Goal: Complete application form: Complete application form

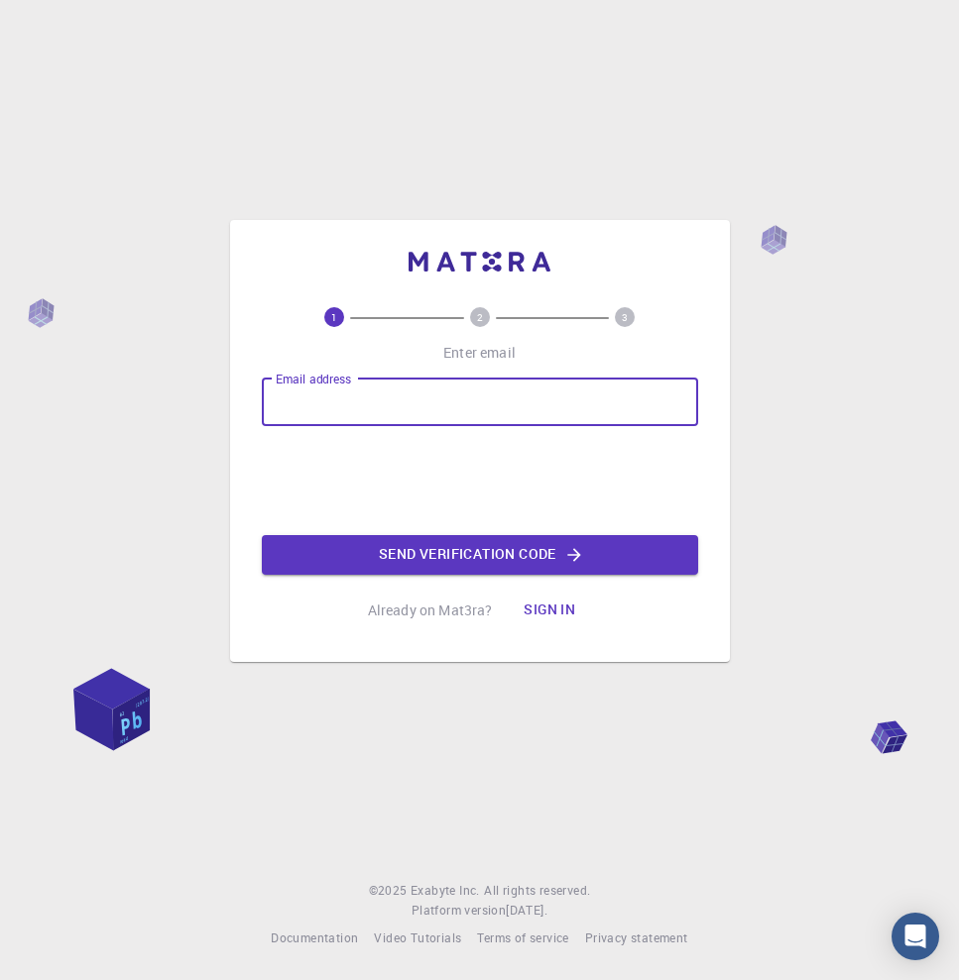
click at [385, 397] on input "Email address" at bounding box center [480, 403] width 436 height 48
type input "[EMAIL_ADDRESS][DOMAIN_NAME]"
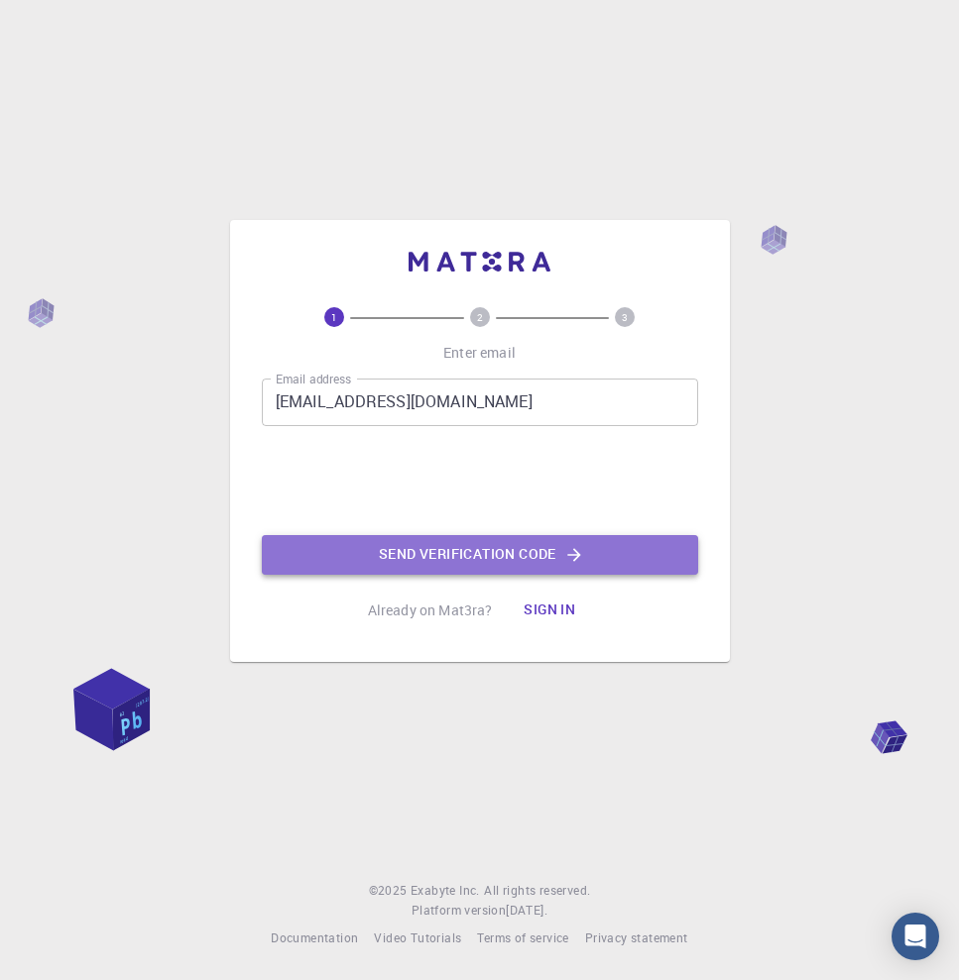
click at [387, 554] on button "Send verification code" at bounding box center [480, 555] width 436 height 40
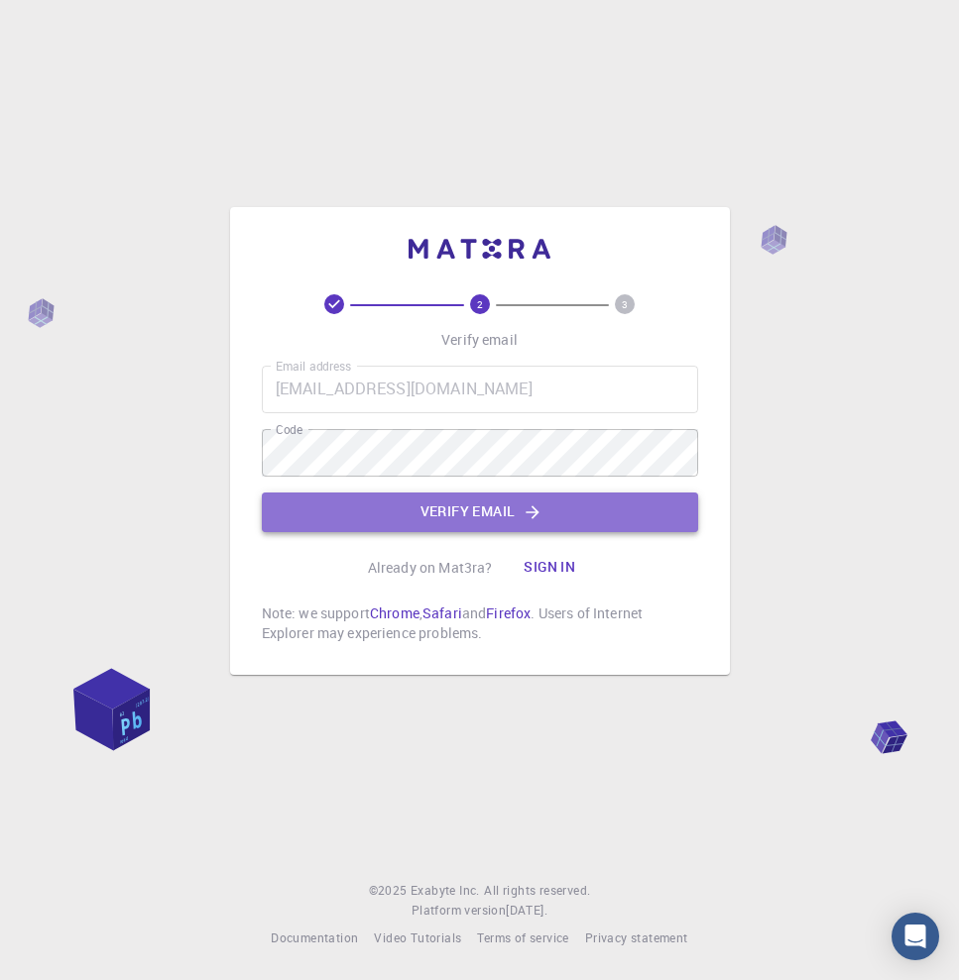
click at [478, 528] on button "Verify email" at bounding box center [480, 513] width 436 height 40
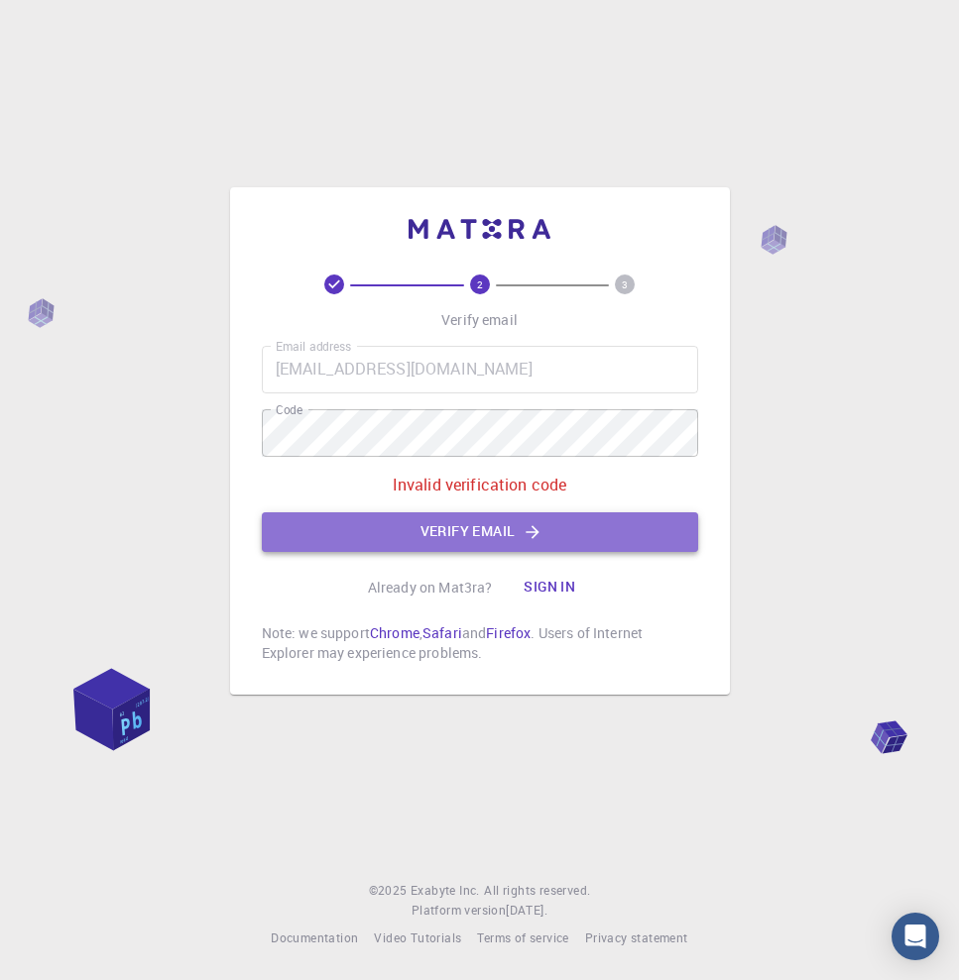
click at [465, 541] on button "Verify email" at bounding box center [480, 533] width 436 height 40
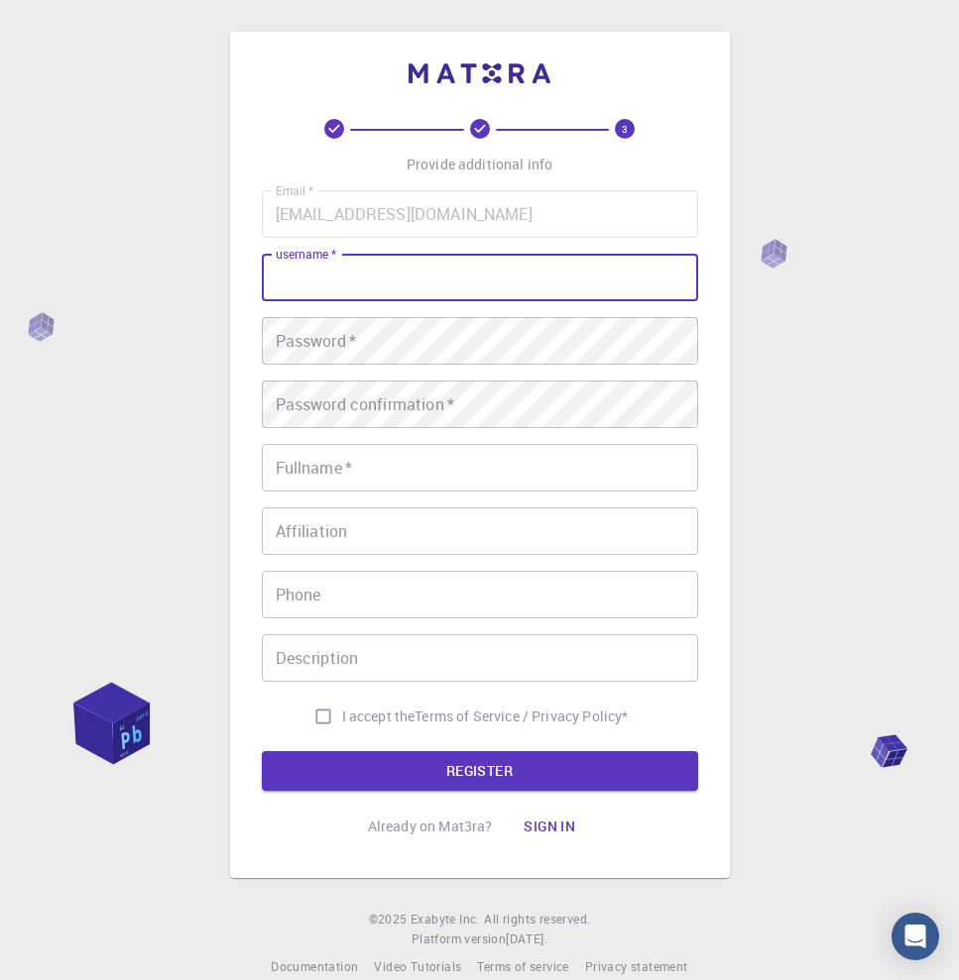
click at [484, 272] on input "username   *" at bounding box center [480, 278] width 436 height 48
type input "Jobaer"
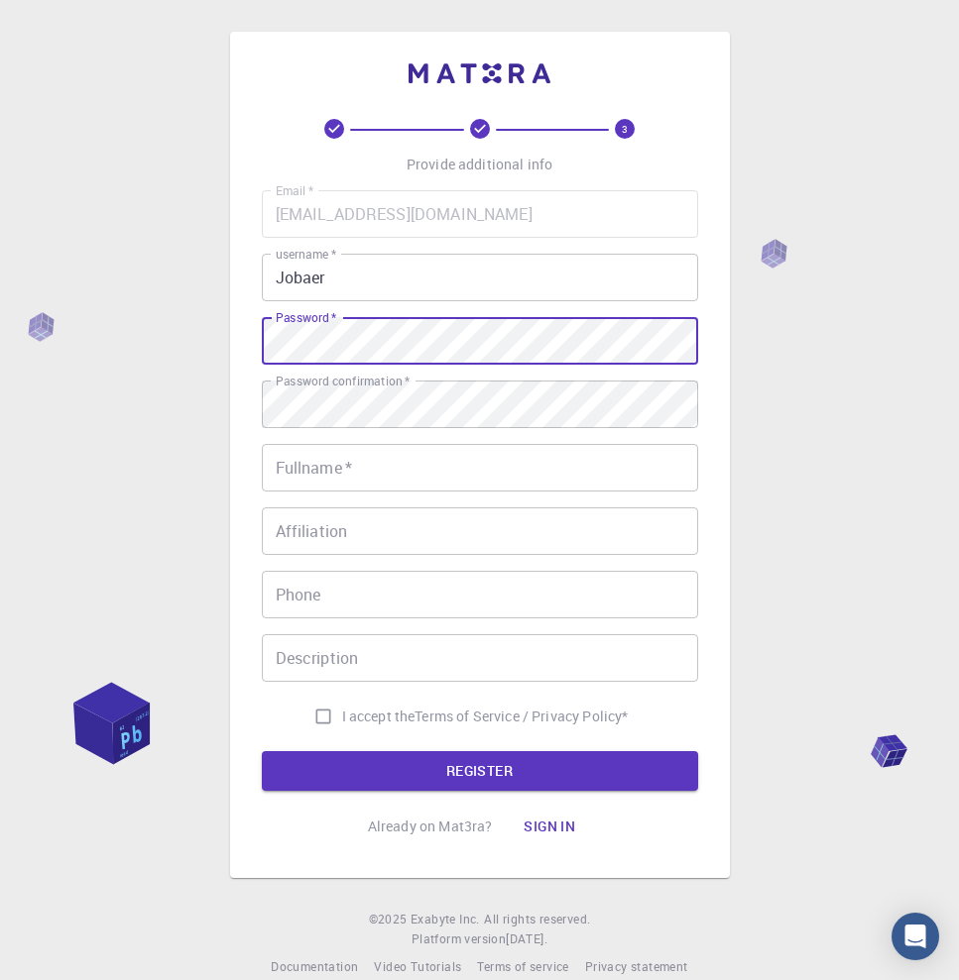
click at [311, 472] on input "Fullname   *" at bounding box center [480, 468] width 436 height 48
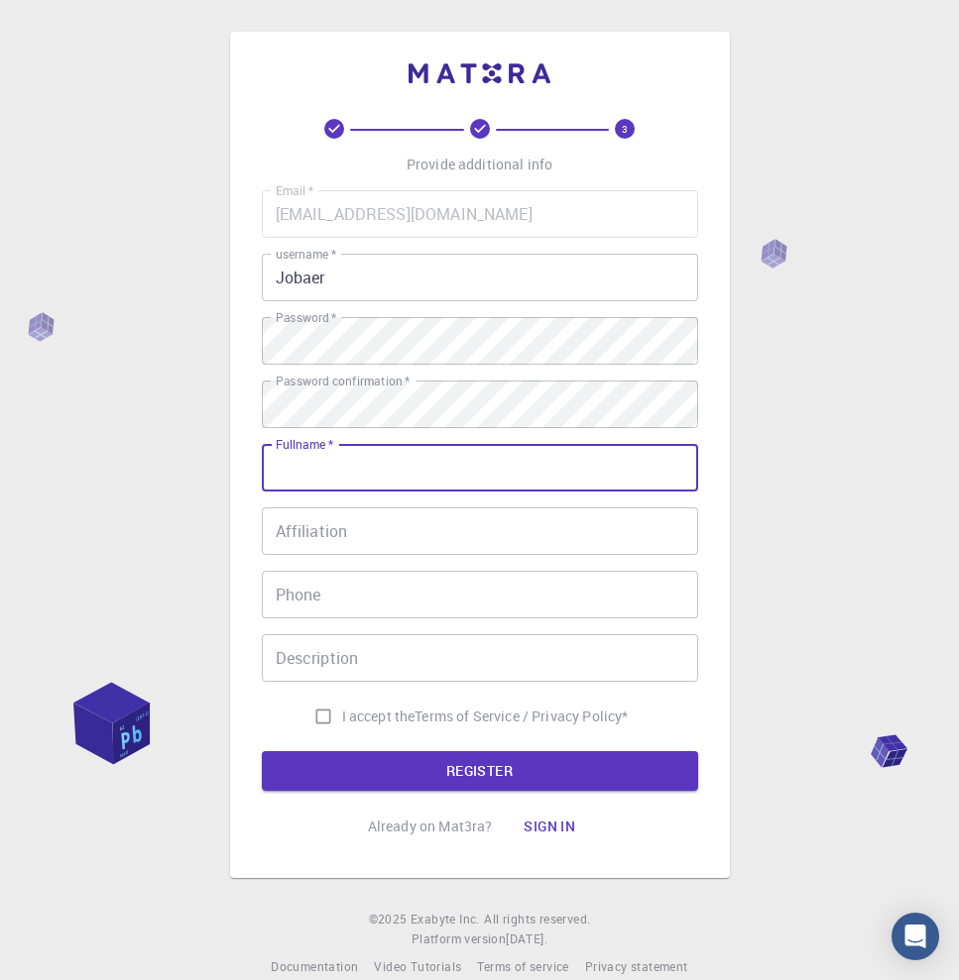
type input "m"
type input "MD. [PERSON_NAME]"
click at [296, 545] on input "Affiliation" at bounding box center [480, 532] width 436 height 48
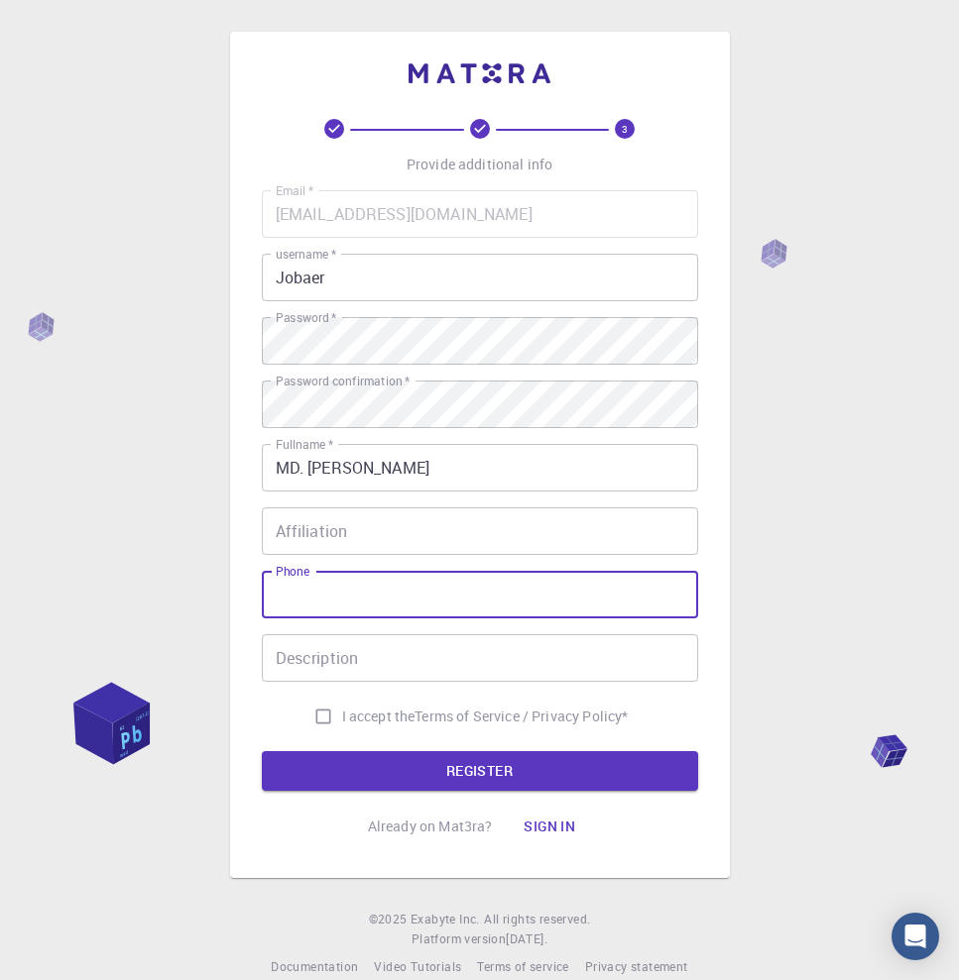
click at [321, 605] on input "Phone" at bounding box center [480, 595] width 436 height 48
click at [338, 766] on button "REGISTER" at bounding box center [480, 771] width 436 height 40
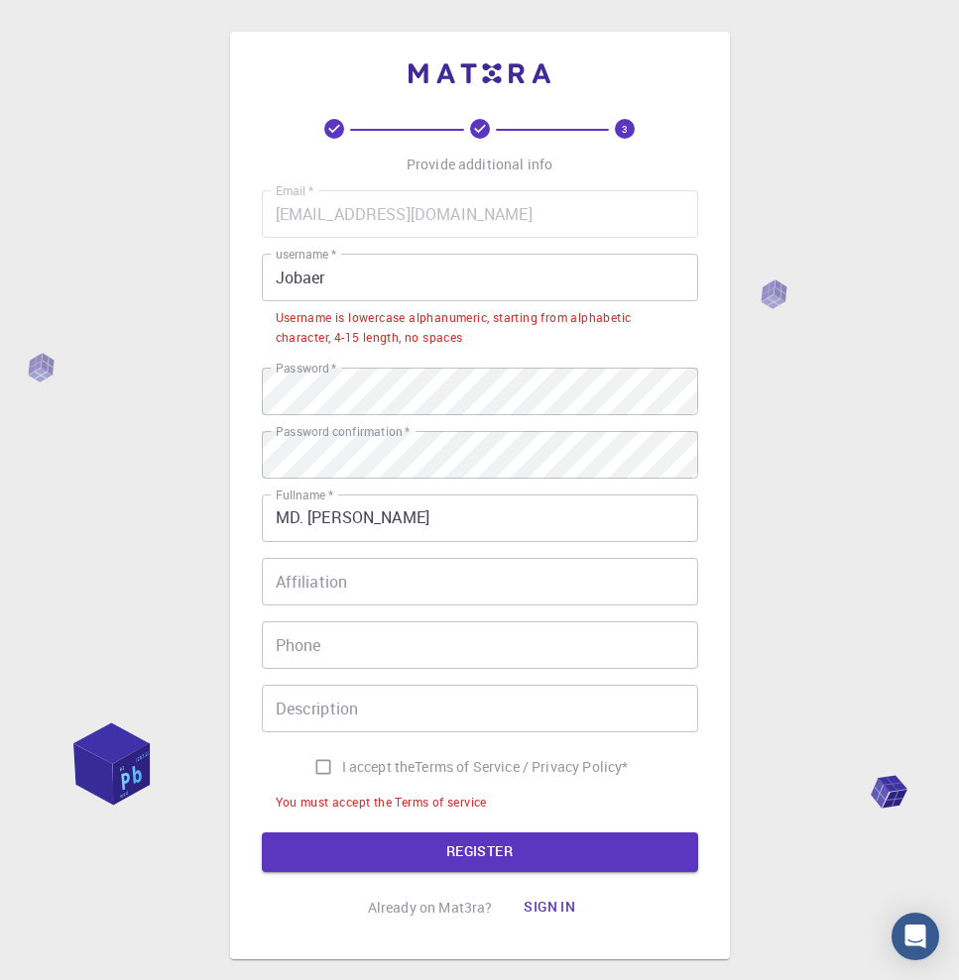
click at [313, 764] on input "I accept the Terms of Service / Privacy Policy *" at bounding box center [323, 768] width 38 height 38
checkbox input "true"
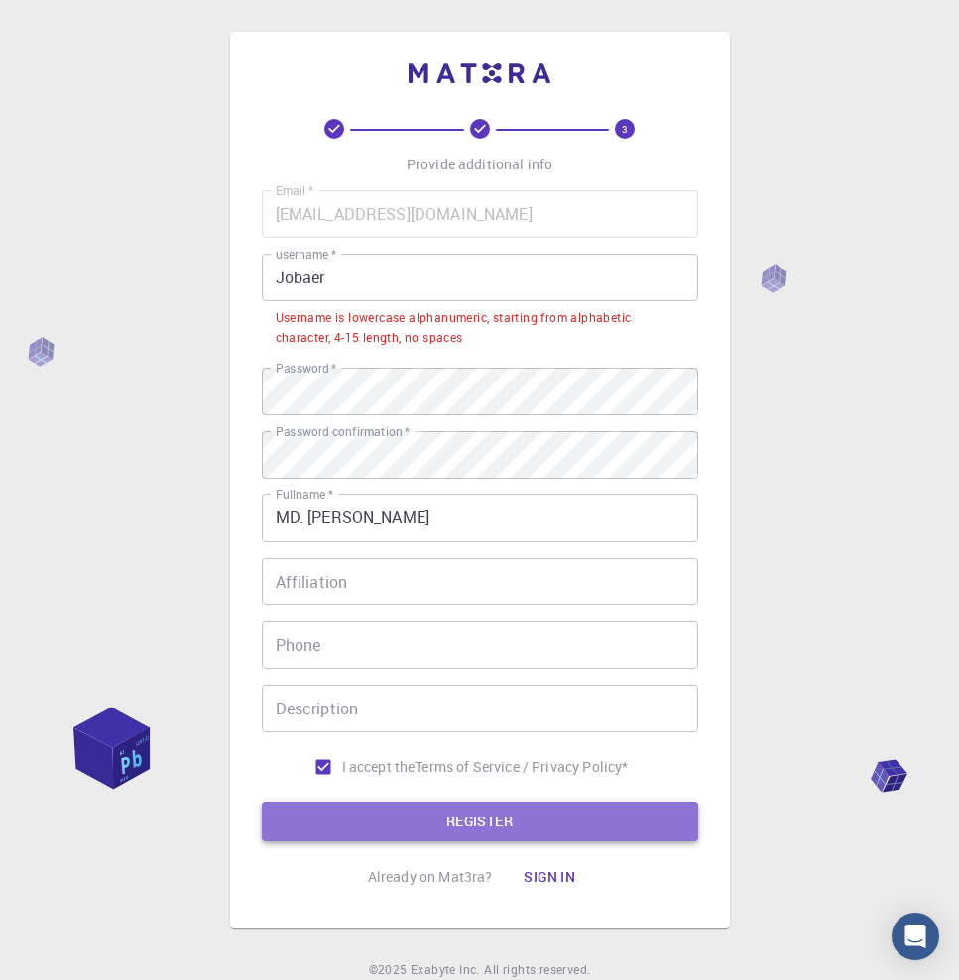
click at [361, 812] on button "REGISTER" at bounding box center [480, 822] width 436 height 40
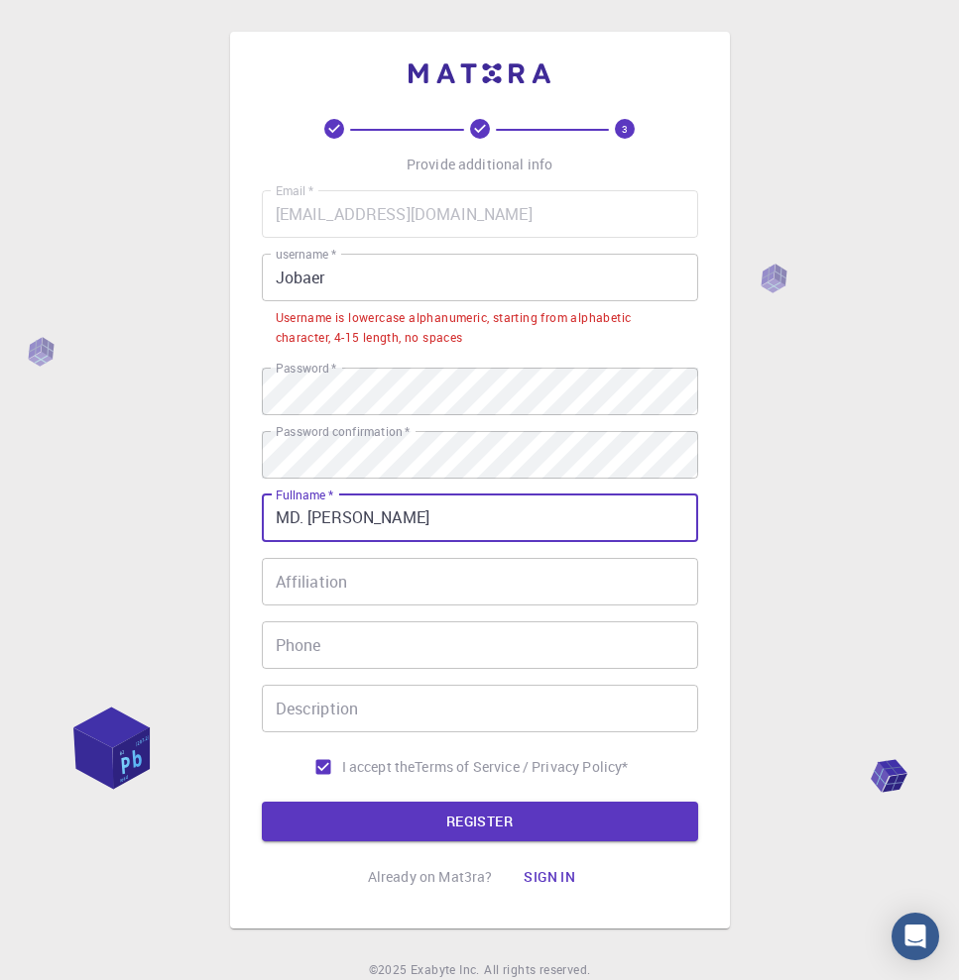
drag, startPoint x: 439, startPoint y: 507, endPoint x: 276, endPoint y: 520, distance: 164.2
click at [276, 520] on input "MD. [PERSON_NAME]" at bounding box center [480, 519] width 436 height 48
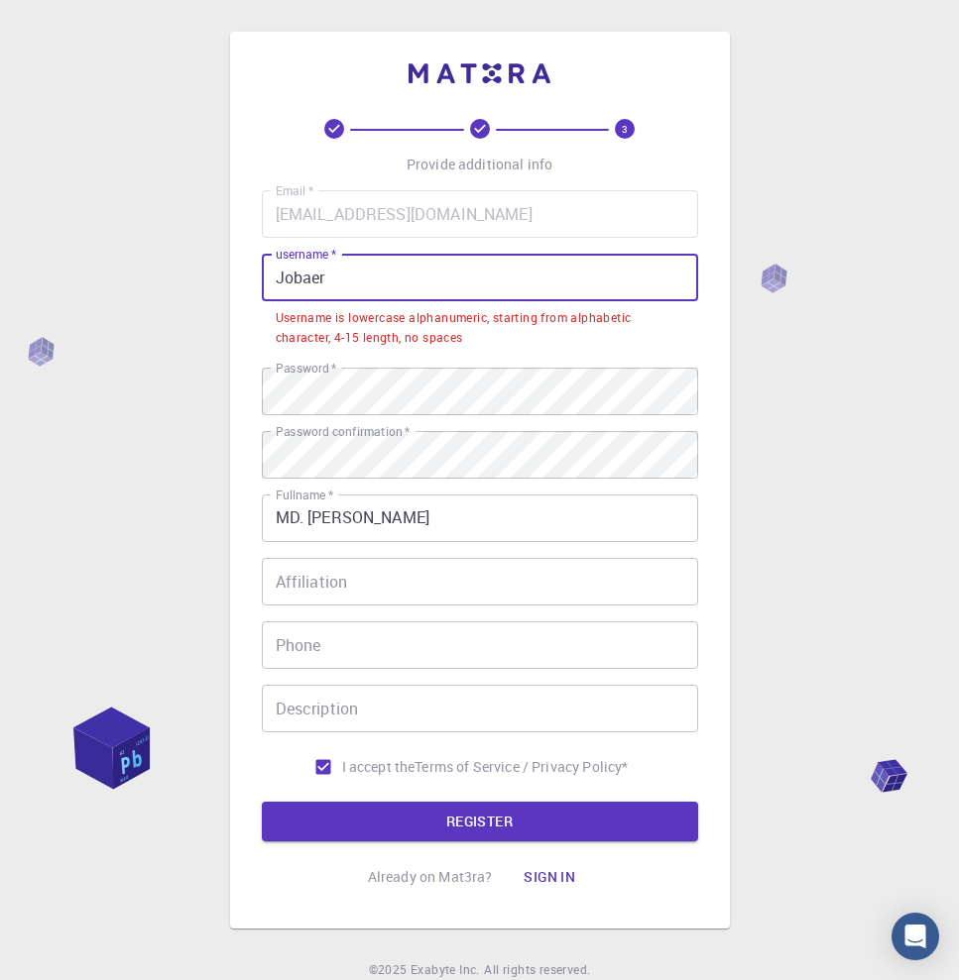
click at [348, 274] on input "Jobaer" at bounding box center [480, 278] width 436 height 48
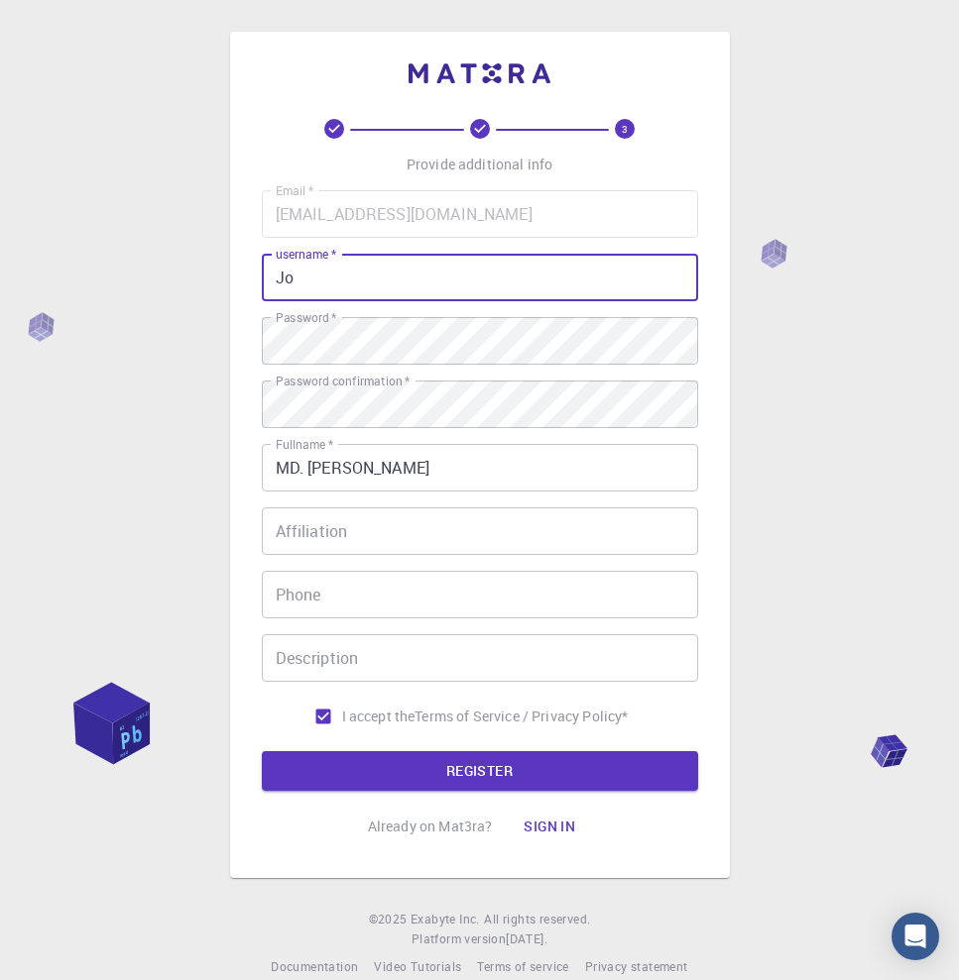
type input "J"
paste input "MD. [PERSON_NAME]"
type input "MD. [PERSON_NAME]"
click at [412, 757] on button "REGISTER" at bounding box center [480, 771] width 436 height 40
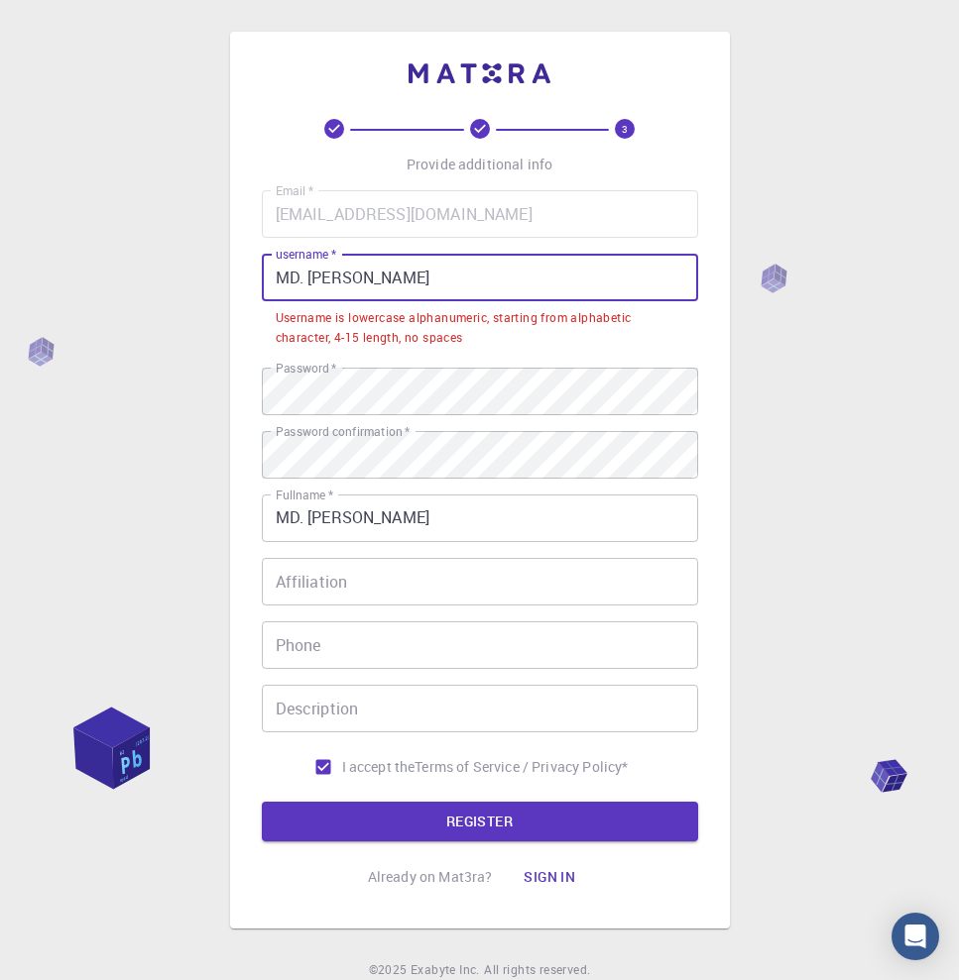
drag, startPoint x: 448, startPoint y: 271, endPoint x: 260, endPoint y: 261, distance: 188.6
click at [260, 261] on div "3 Provide additional info Email   * [EMAIL_ADDRESS][DOMAIN_NAME] Email   * user…" at bounding box center [480, 480] width 500 height 897
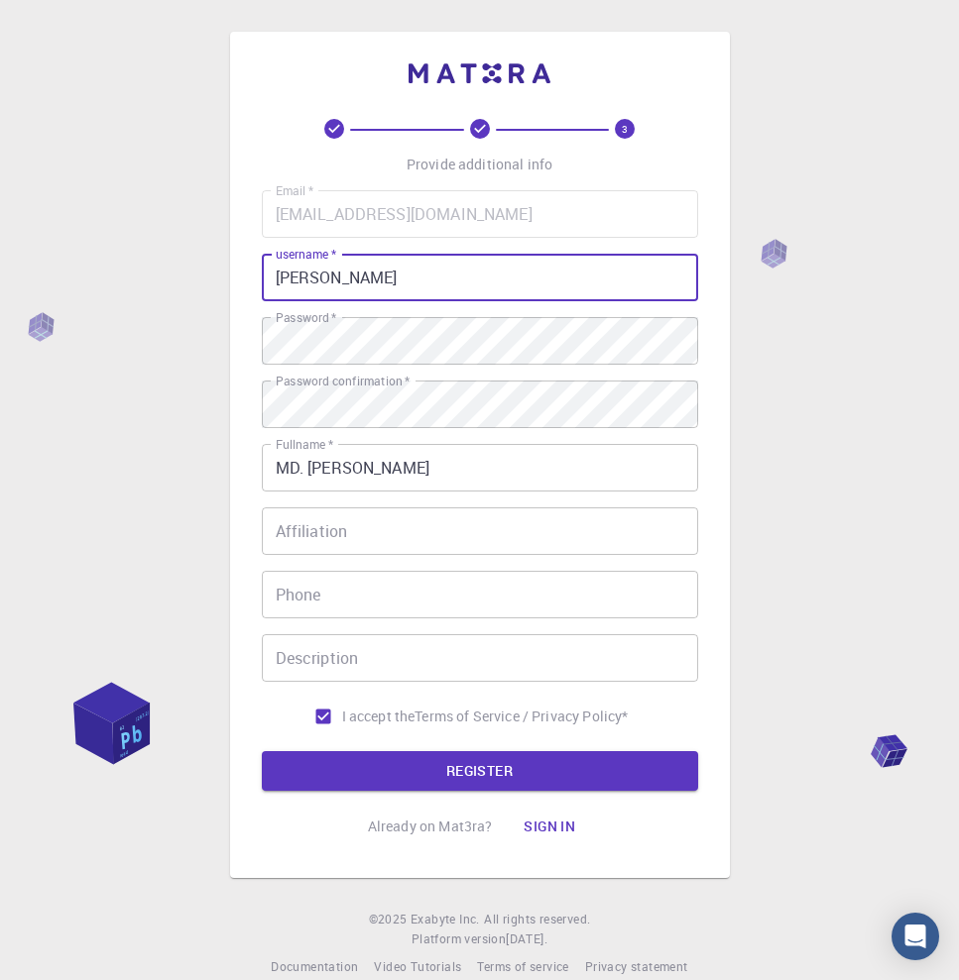
type input "J"
type input "mdjobaer"
click at [397, 779] on button "REGISTER" at bounding box center [480, 771] width 436 height 40
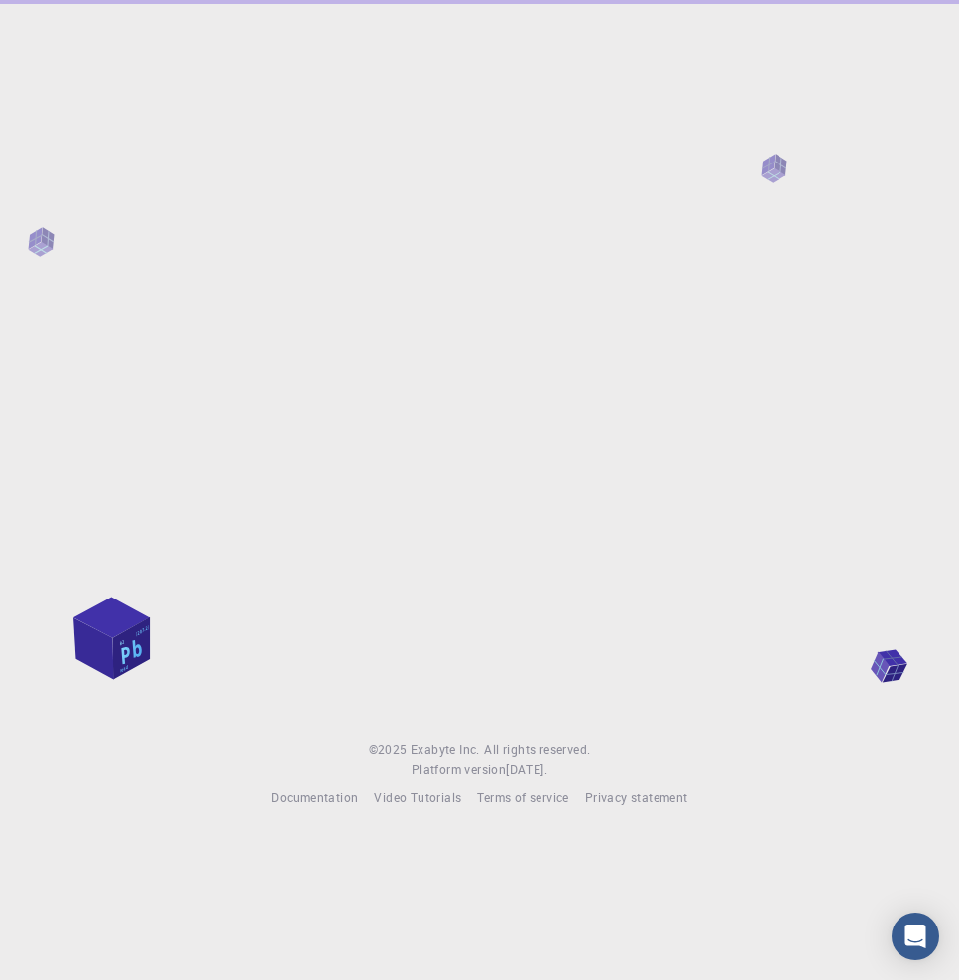
click at [547, 764] on span "[DATE] ." at bounding box center [527, 769] width 42 height 16
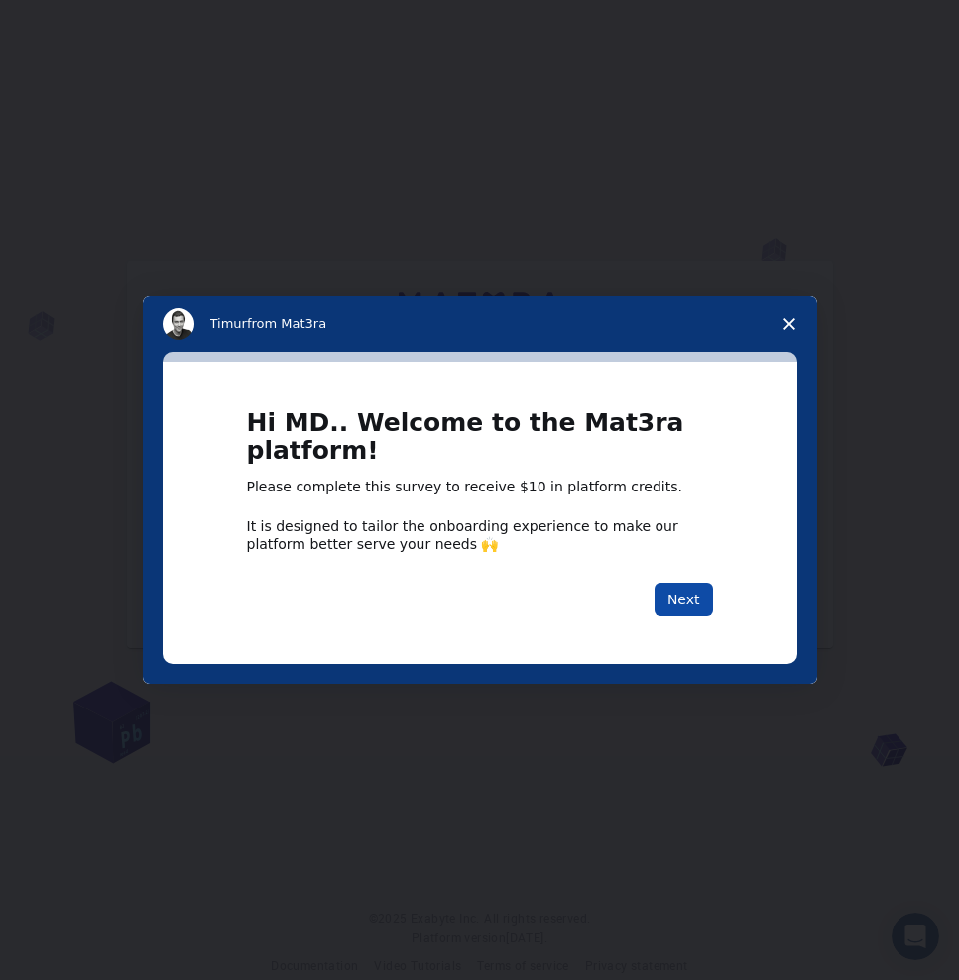
click at [686, 596] on button "Next" at bounding box center [683, 600] width 58 height 34
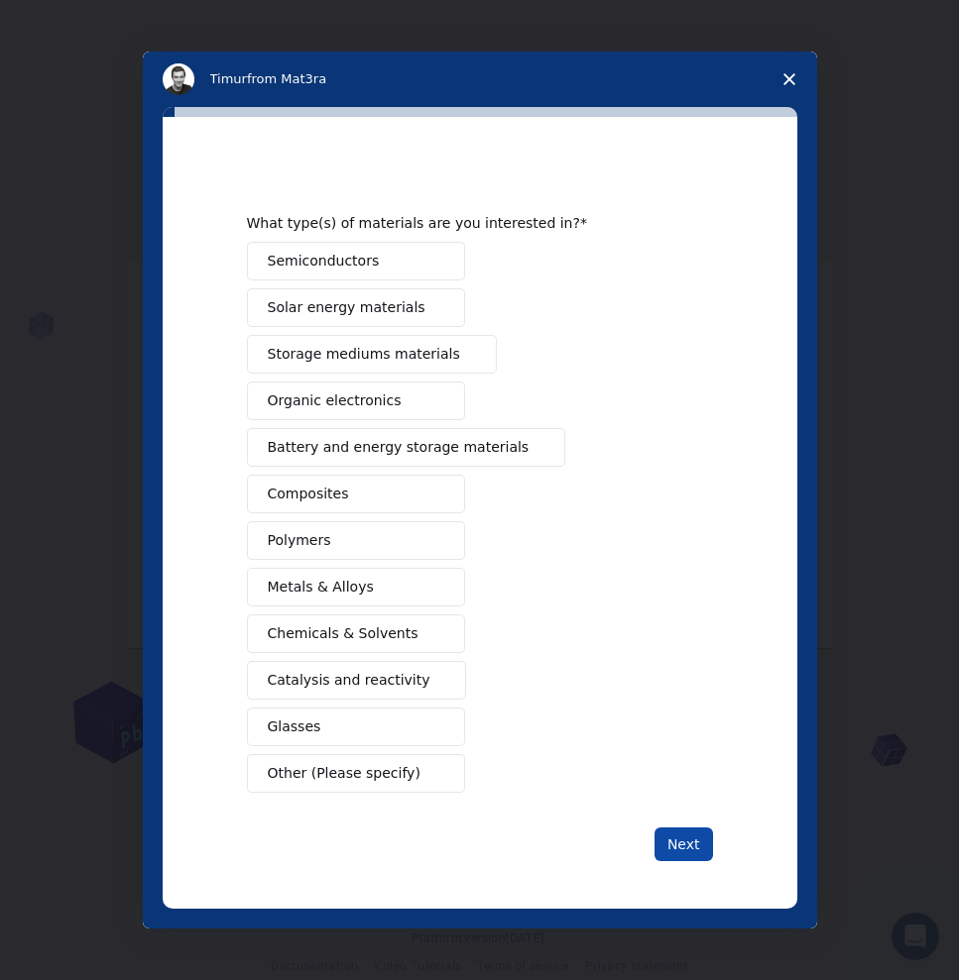
click at [683, 850] on button "Next" at bounding box center [683, 845] width 58 height 34
click at [374, 416] on button "Organic electronics" at bounding box center [356, 401] width 218 height 39
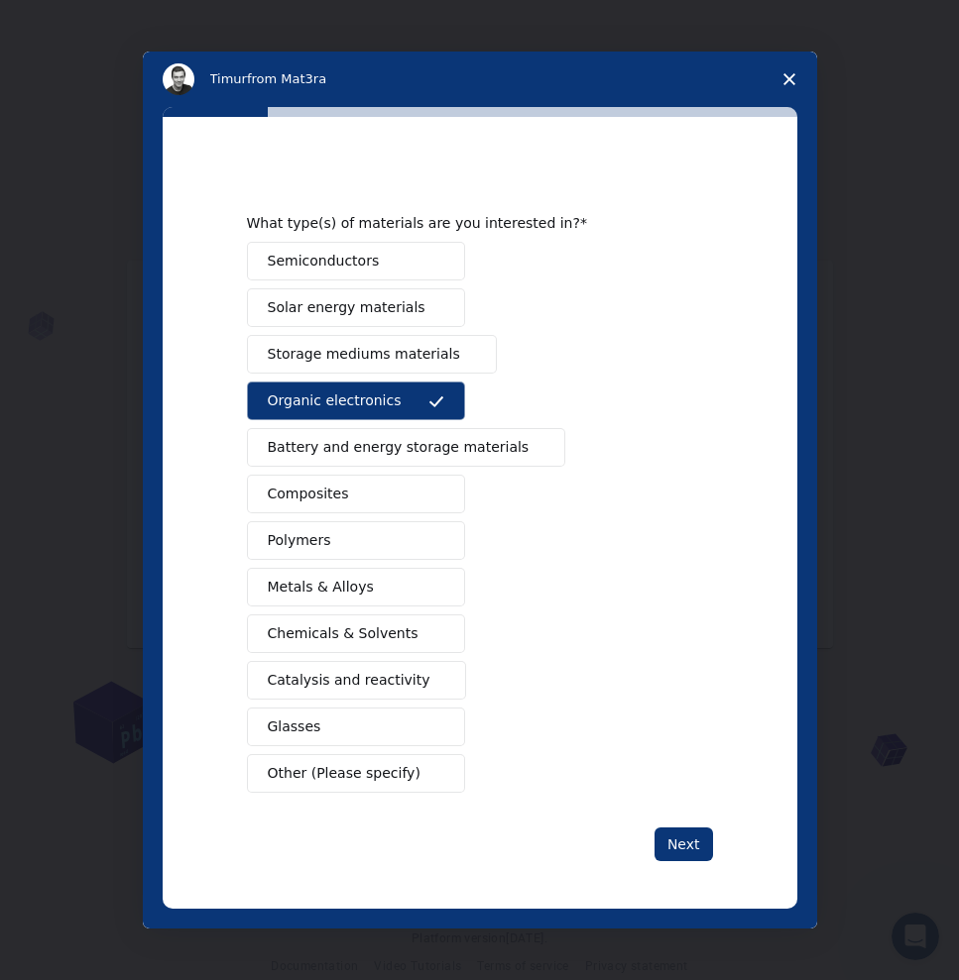
click at [414, 540] on button "Polymers" at bounding box center [356, 540] width 218 height 39
click at [394, 590] on button "Metals & Alloys" at bounding box center [356, 587] width 218 height 39
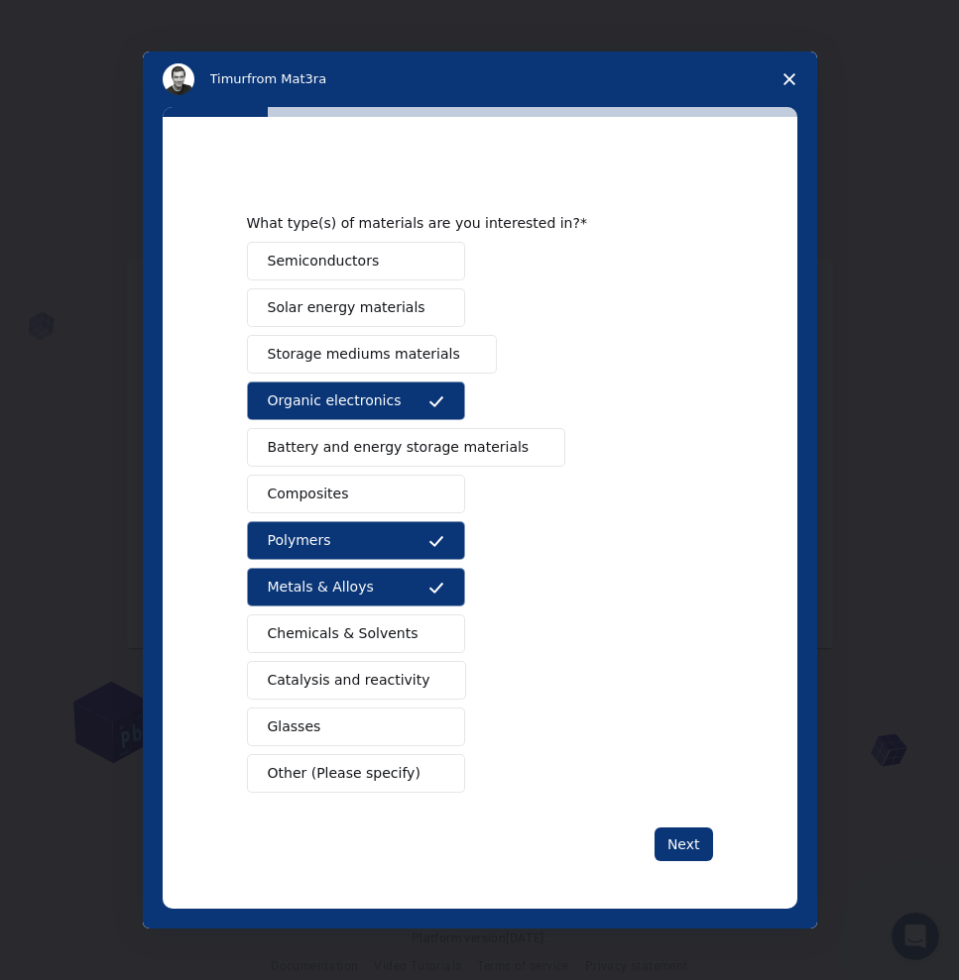
click at [390, 628] on span "Chemicals & Solvents" at bounding box center [343, 634] width 151 height 21
click at [385, 672] on span "Catalysis and reactivity" at bounding box center [349, 680] width 163 height 21
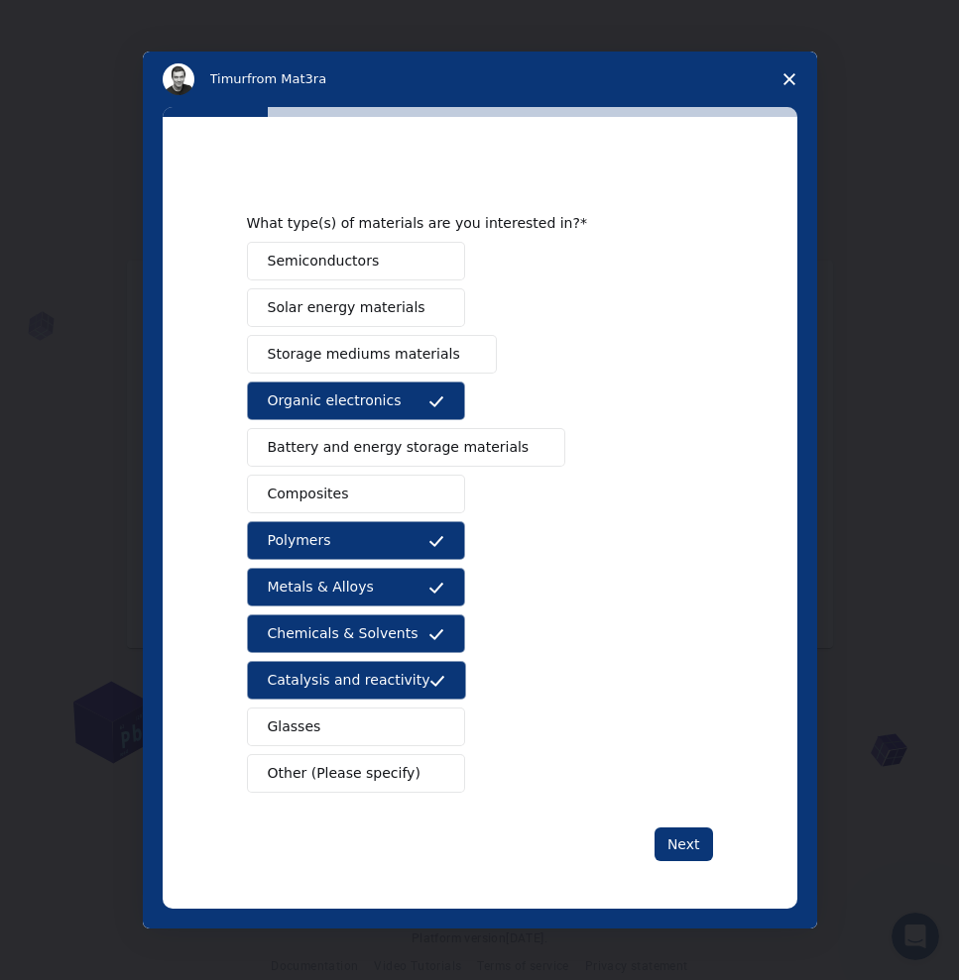
click at [374, 720] on button "Glasses" at bounding box center [356, 727] width 218 height 39
click at [373, 778] on span "Other (Please specify)" at bounding box center [344, 773] width 153 height 21
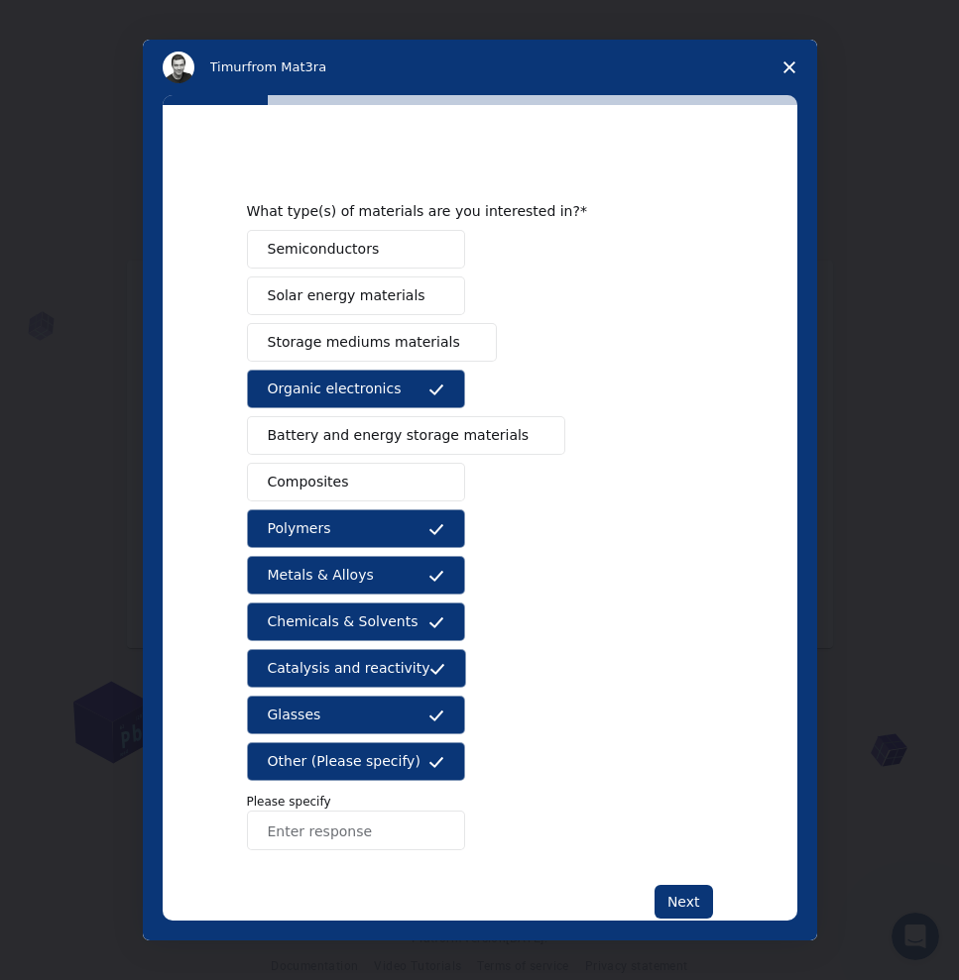
click at [404, 487] on button "Composites" at bounding box center [356, 482] width 218 height 39
click at [400, 435] on span "Battery and energy storage materials" at bounding box center [399, 435] width 262 height 21
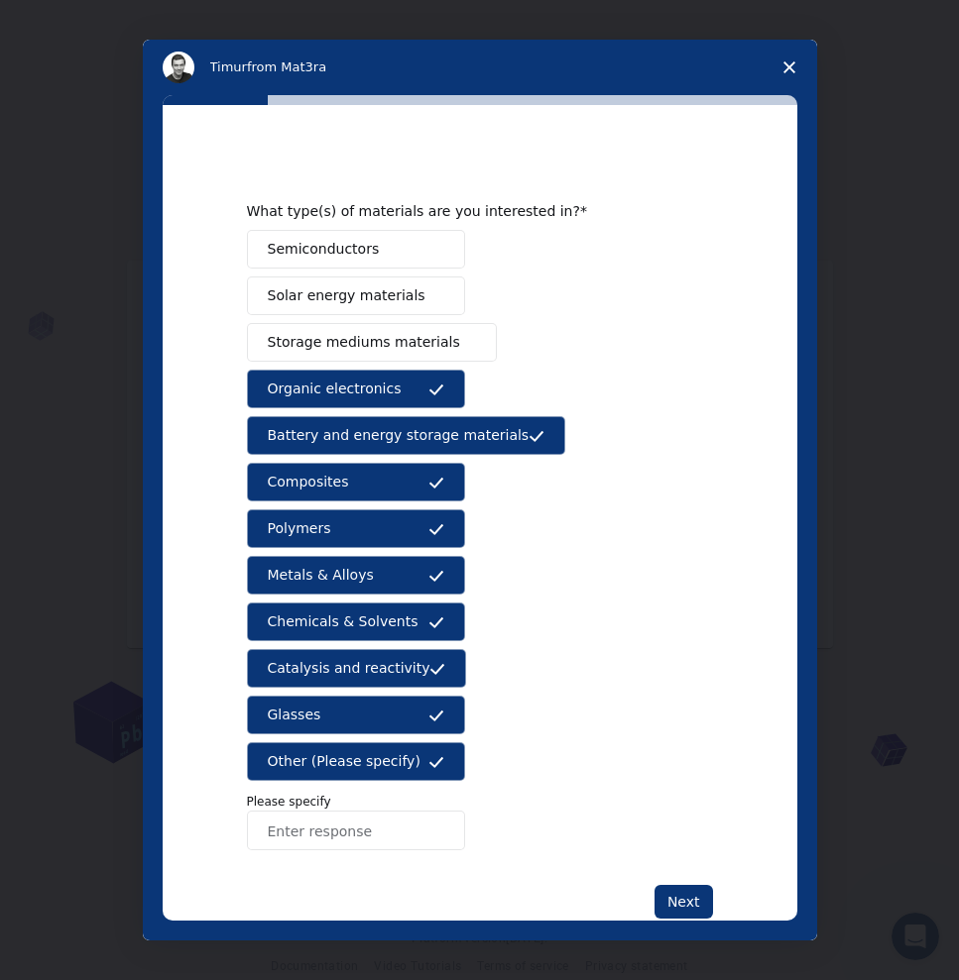
click at [398, 350] on span "Storage mediums materials" at bounding box center [364, 342] width 192 height 21
click at [403, 302] on span "Solar energy materials" at bounding box center [347, 296] width 158 height 21
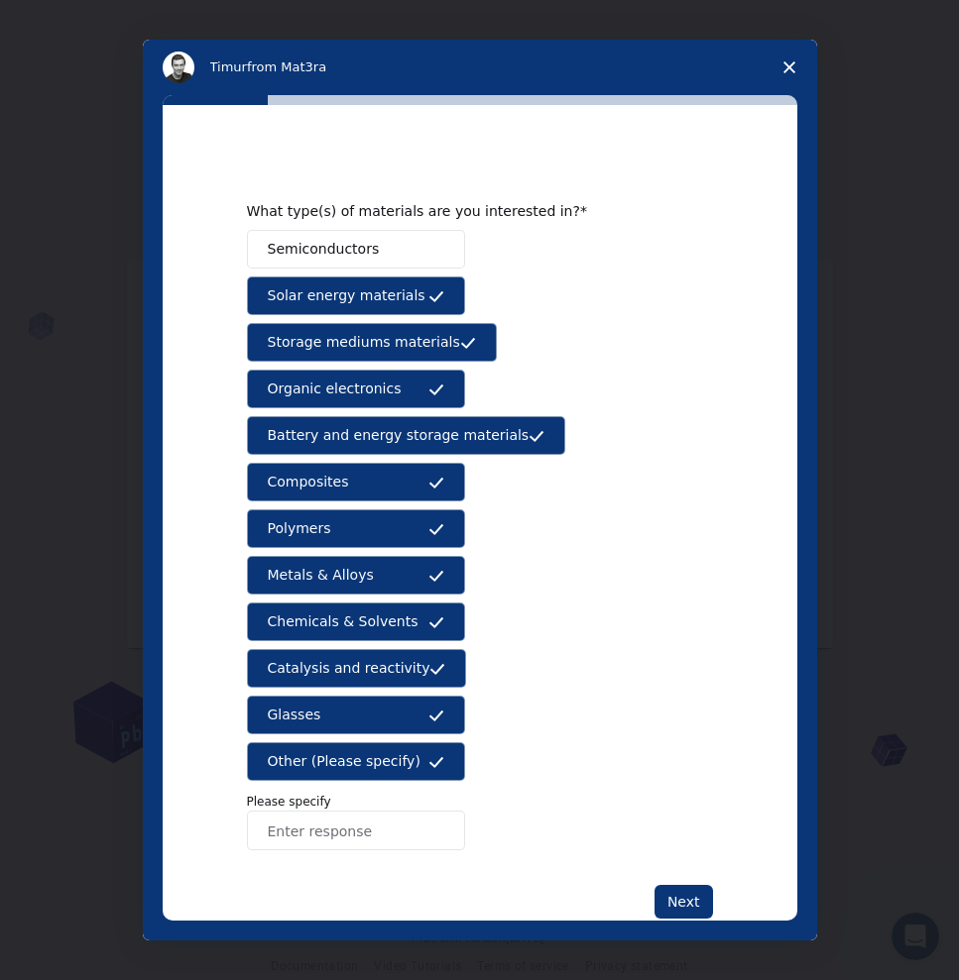
click at [403, 230] on button "Semiconductors" at bounding box center [356, 249] width 218 height 39
click at [675, 898] on button "Next" at bounding box center [683, 902] width 58 height 34
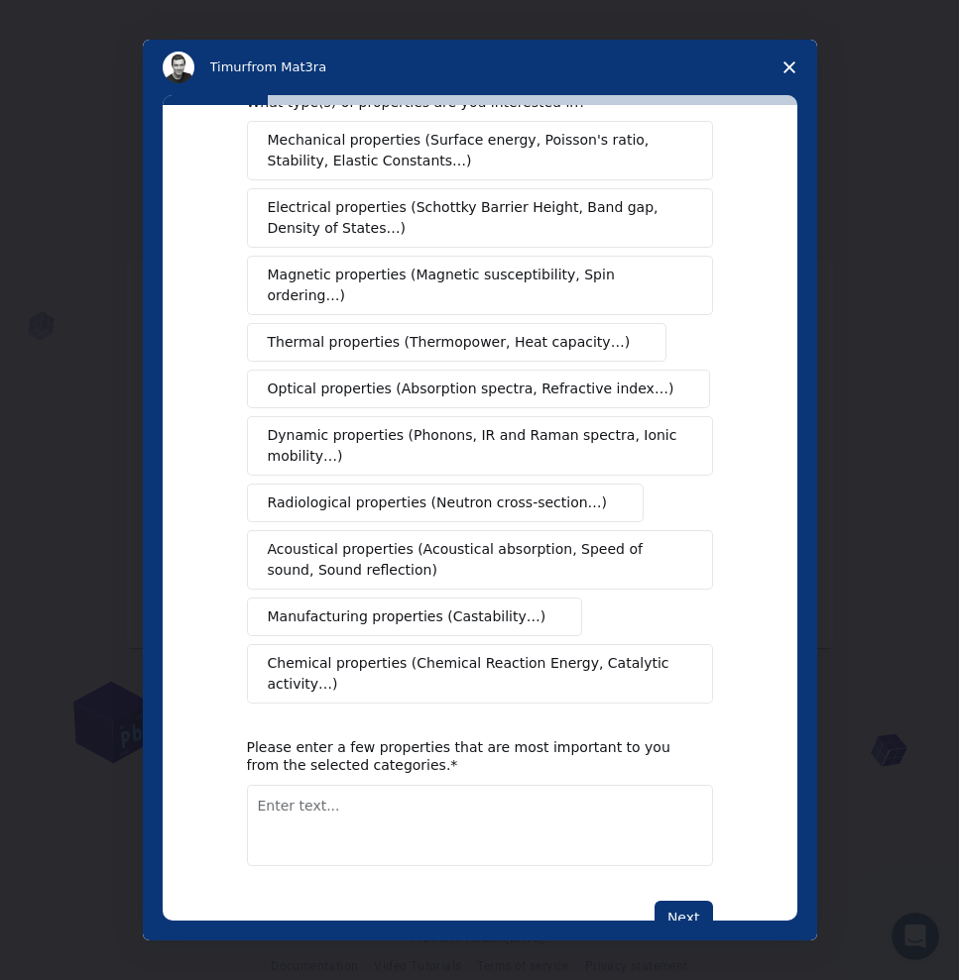
scroll to position [83, 0]
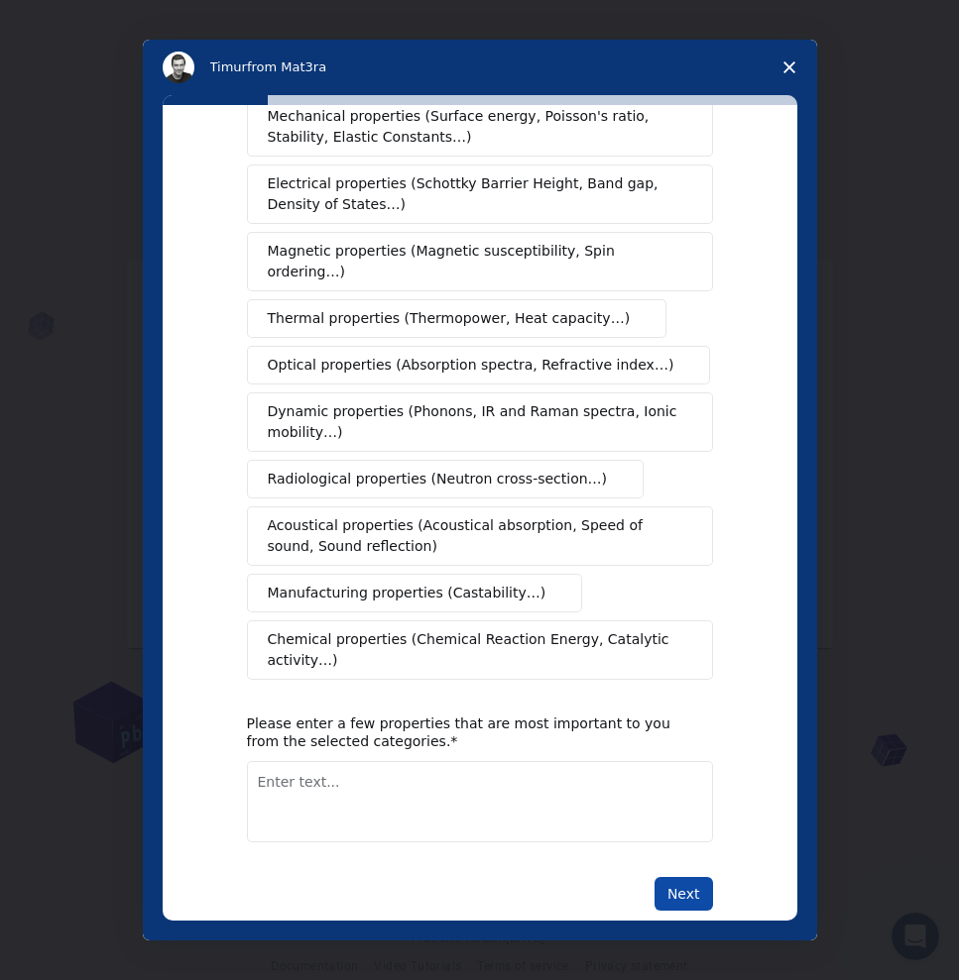
click at [693, 877] on button "Next" at bounding box center [683, 894] width 58 height 34
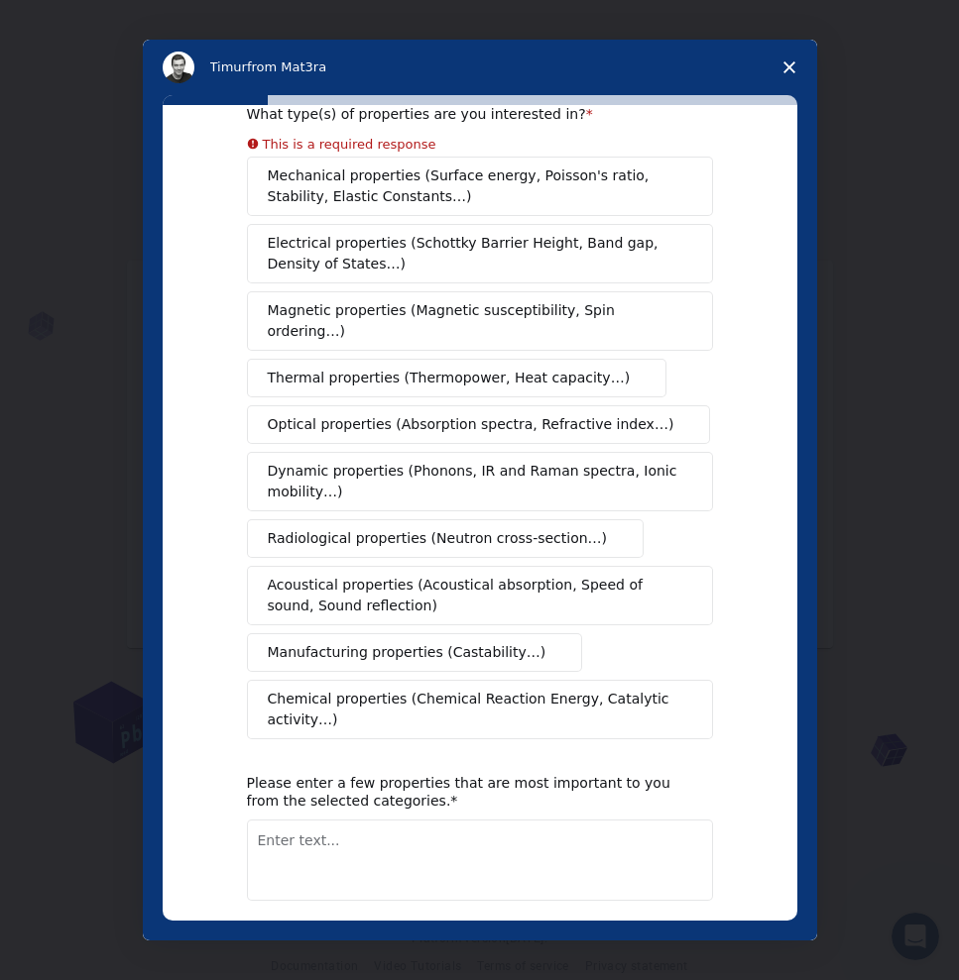
click at [530, 849] on textarea "Enter text..." at bounding box center [480, 860] width 466 height 81
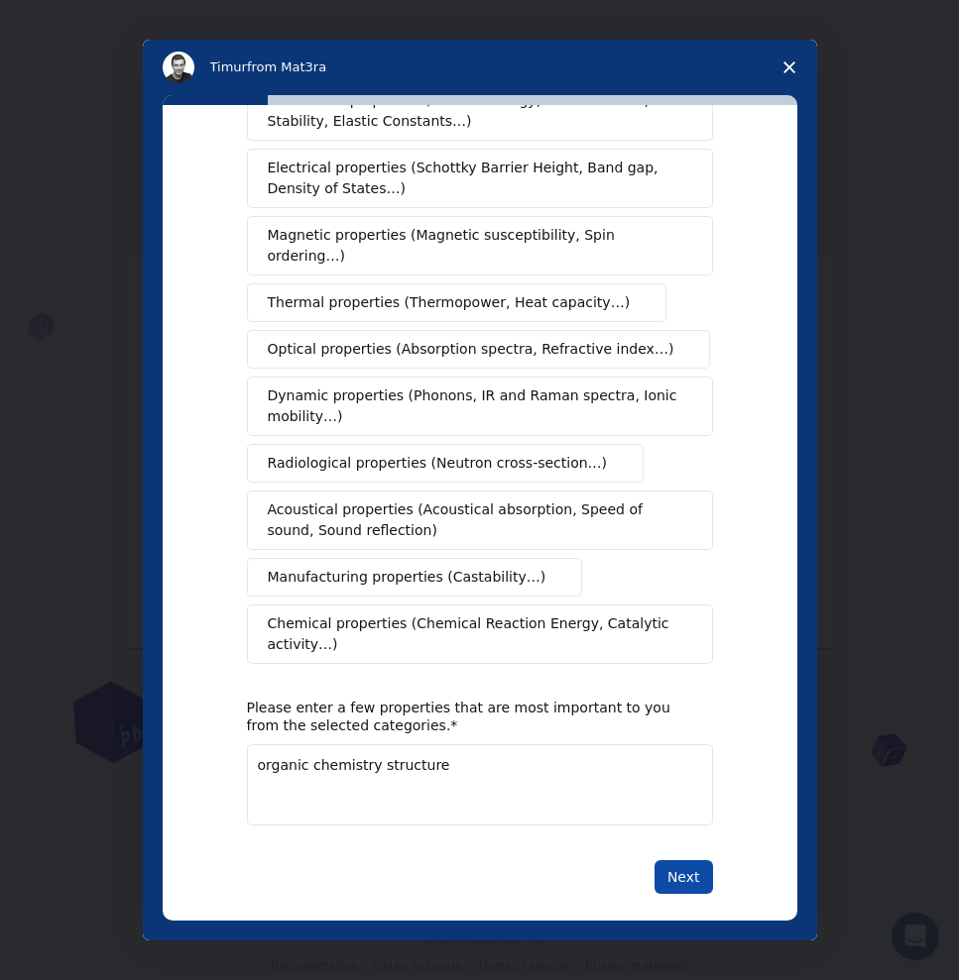
type textarea "organic chemistry structure"
click at [671, 861] on button "Next" at bounding box center [683, 878] width 58 height 34
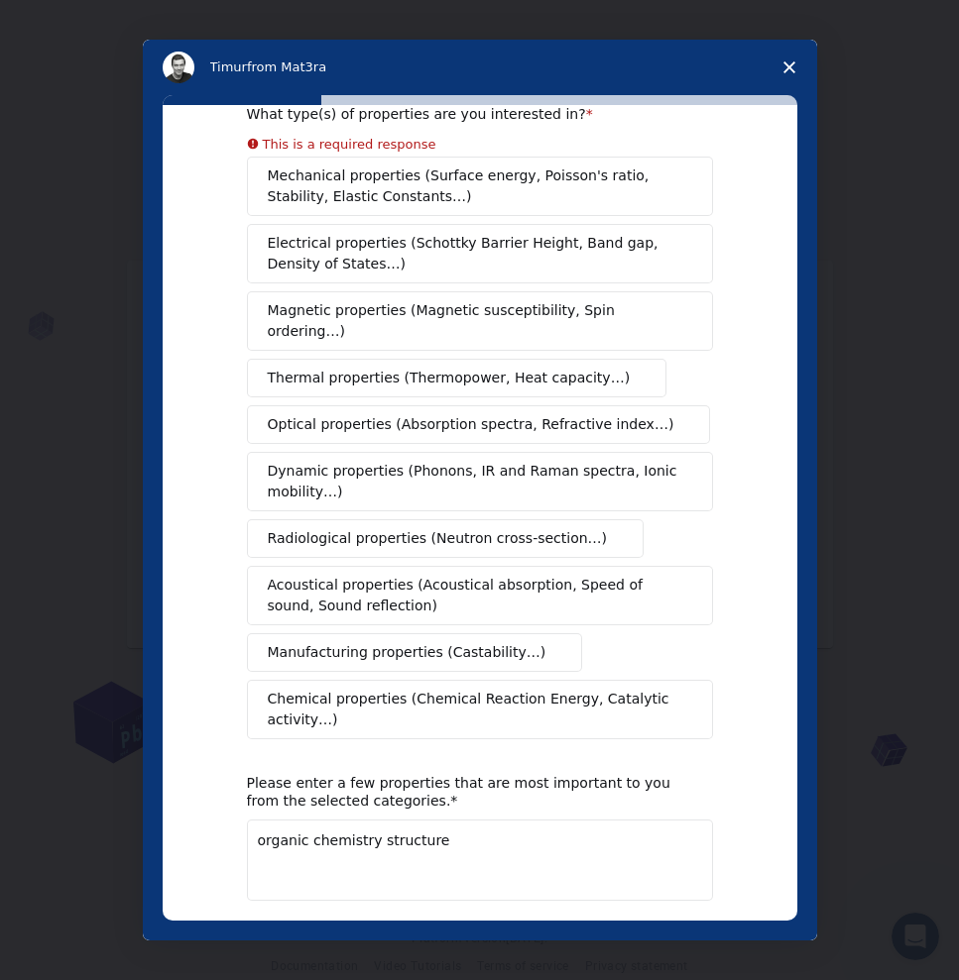
scroll to position [123, 0]
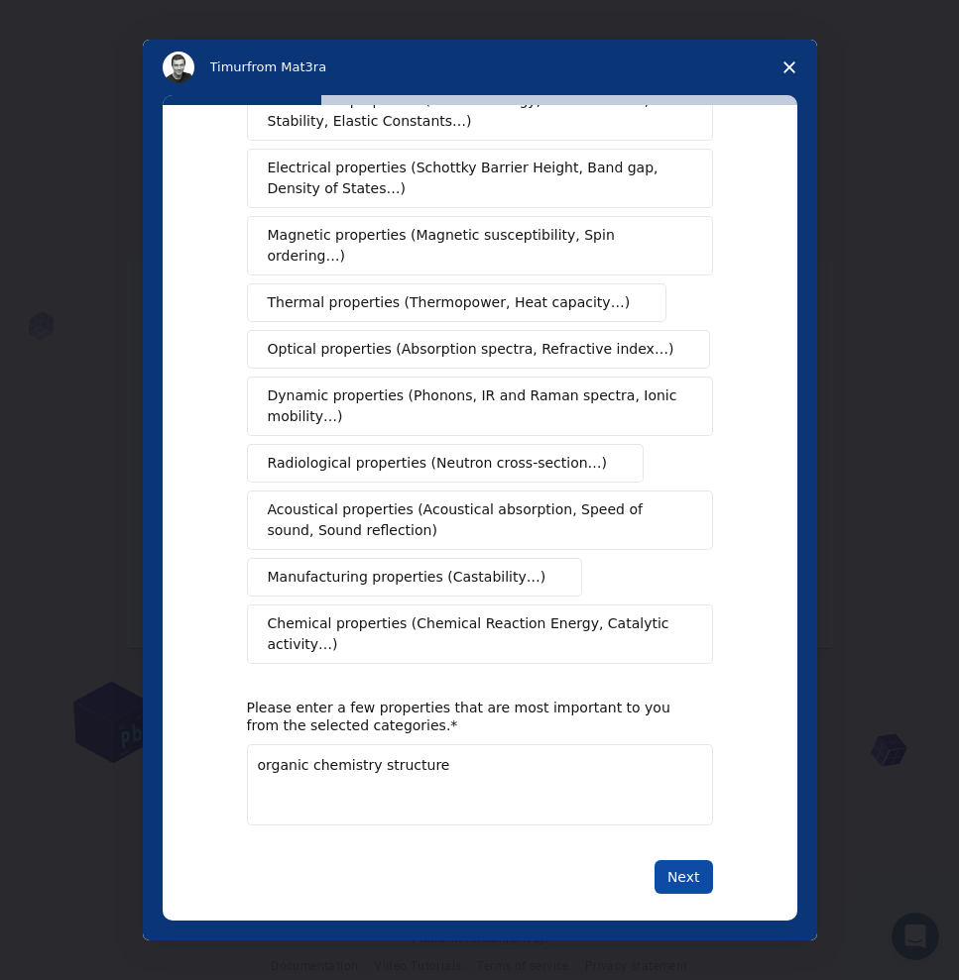
click at [675, 861] on button "Next" at bounding box center [683, 878] width 58 height 34
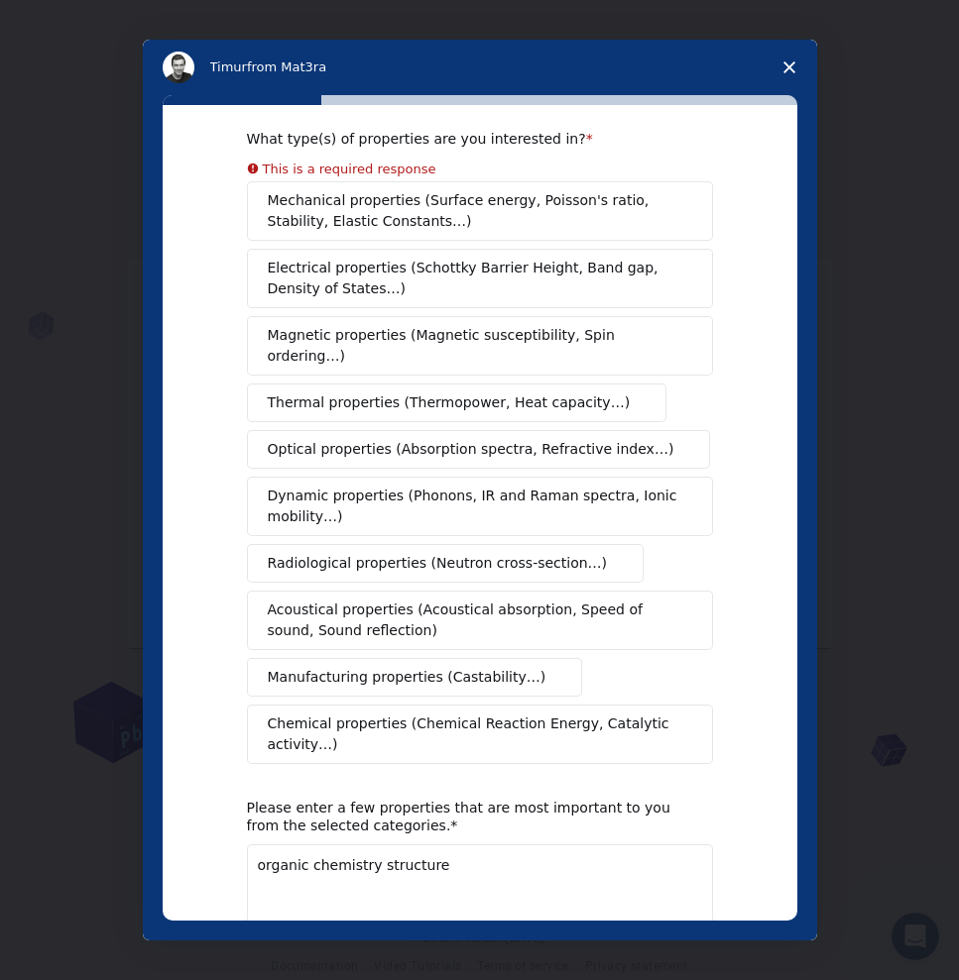
scroll to position [0, 0]
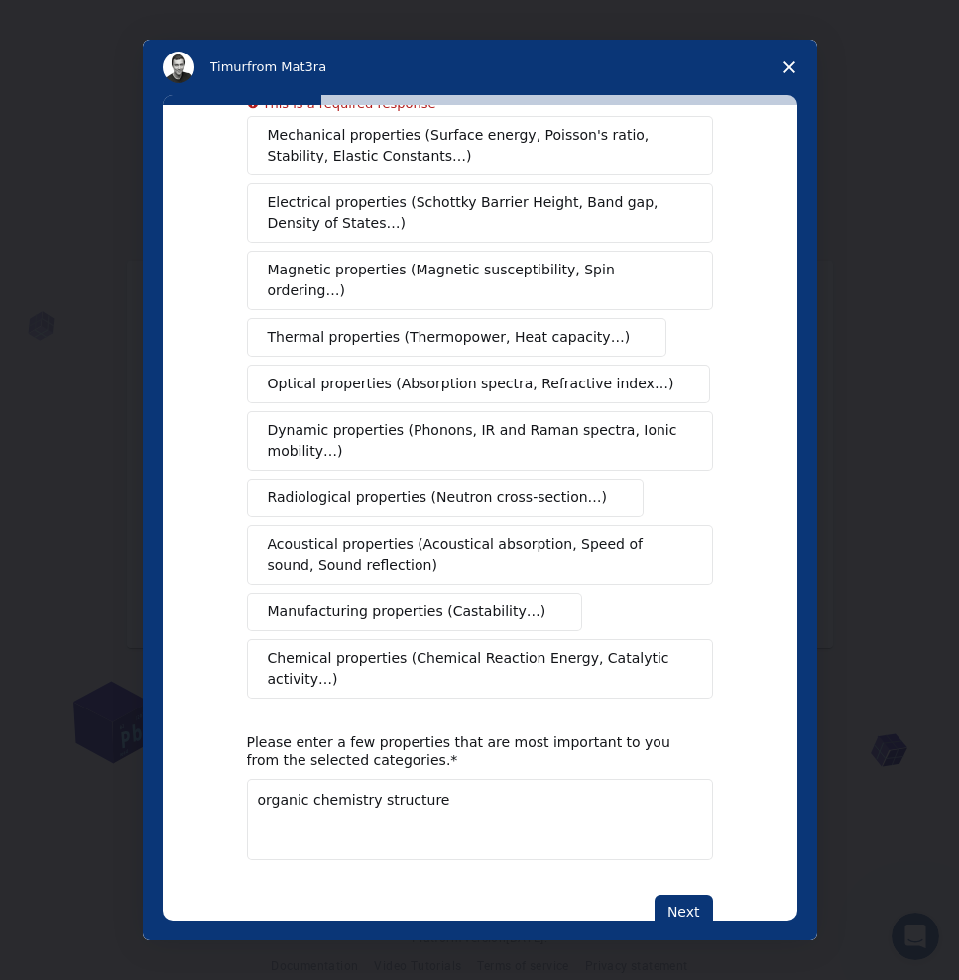
click at [440, 660] on span "Chemical properties (Chemical Reaction Energy, Catalytic activity…)" at bounding box center [473, 669] width 410 height 42
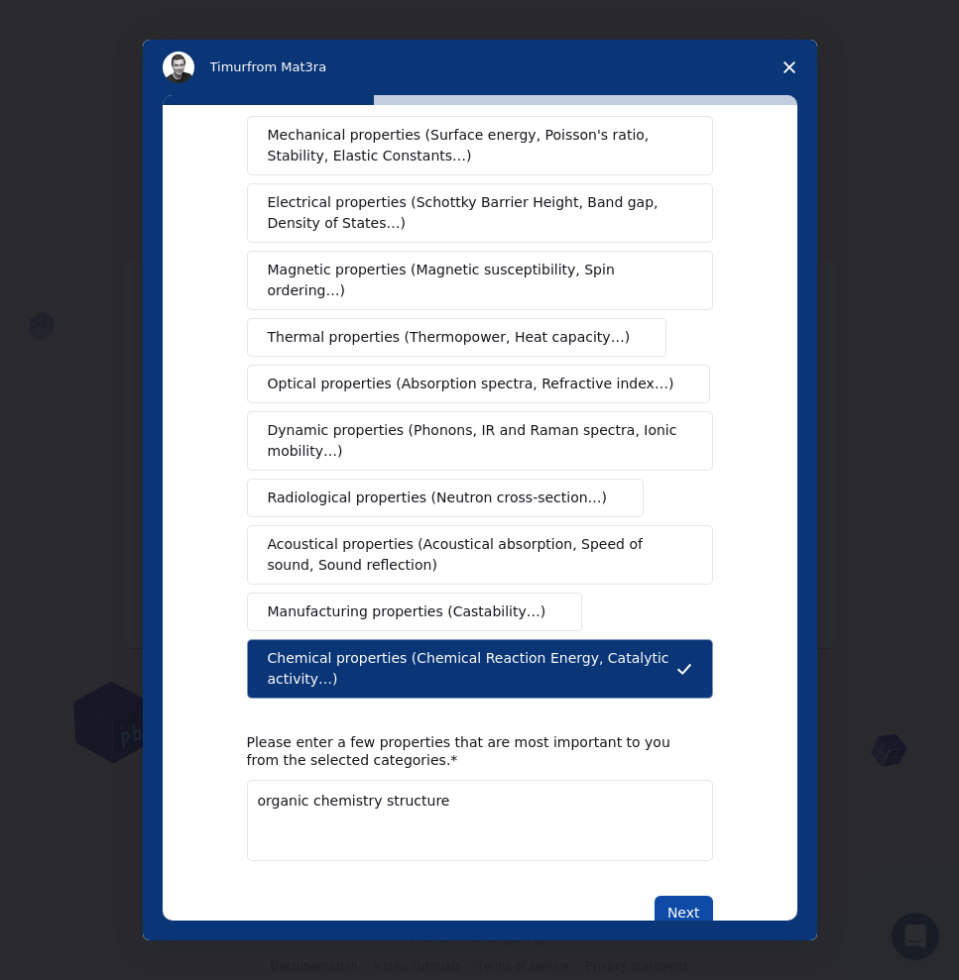
click at [696, 896] on button "Next" at bounding box center [683, 913] width 58 height 34
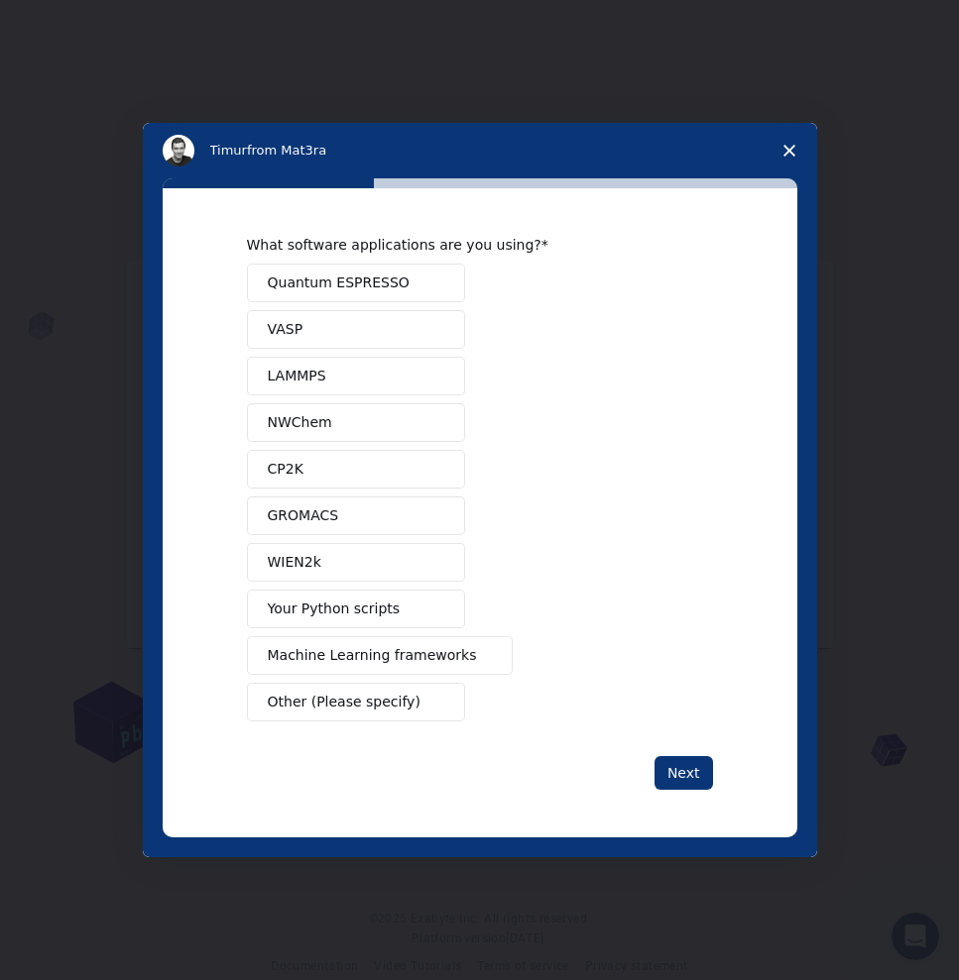
click at [403, 694] on span "Other (Please specify)" at bounding box center [344, 702] width 153 height 21
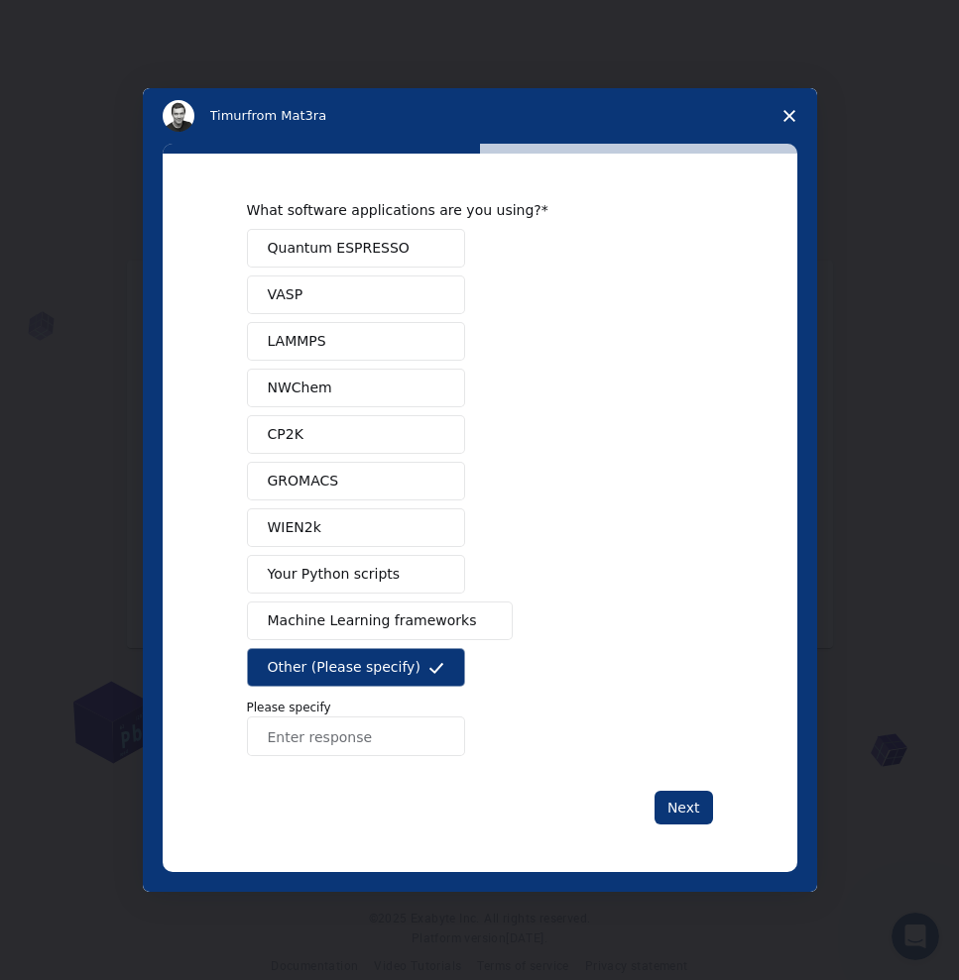
click at [407, 747] on input "Enter response" at bounding box center [356, 737] width 218 height 40
type input "mac"
click at [666, 798] on button "Next" at bounding box center [683, 808] width 58 height 34
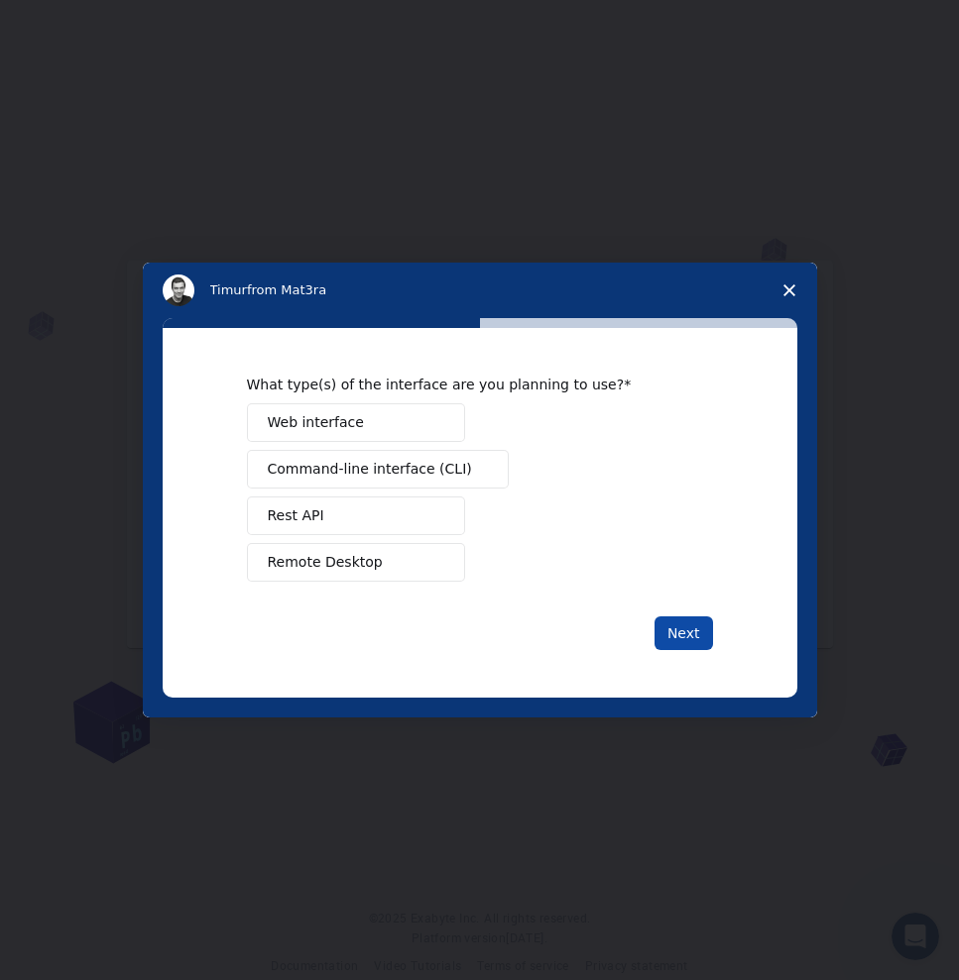
click at [678, 636] on button "Next" at bounding box center [683, 634] width 58 height 34
click at [391, 525] on button "Rest API" at bounding box center [356, 516] width 218 height 39
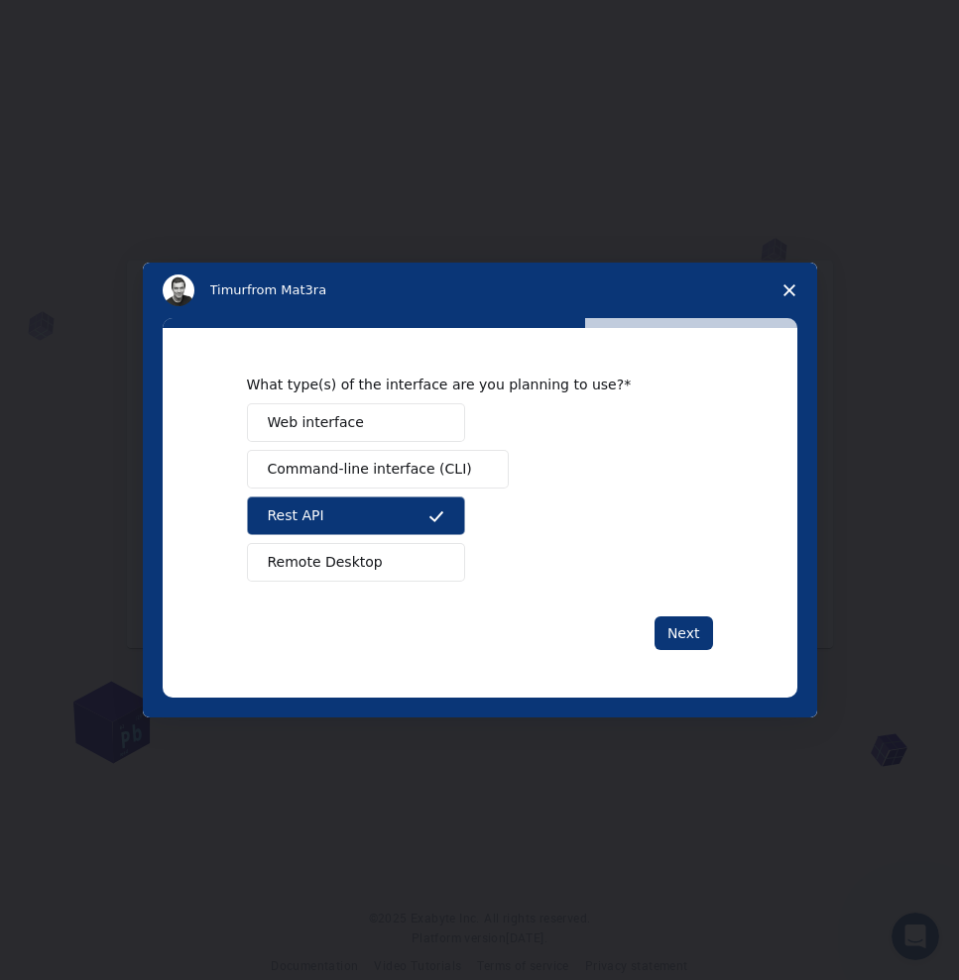
click at [407, 573] on button "Remote Desktop" at bounding box center [356, 562] width 218 height 39
click at [421, 483] on button "Command-line interface (CLI)" at bounding box center [378, 469] width 262 height 39
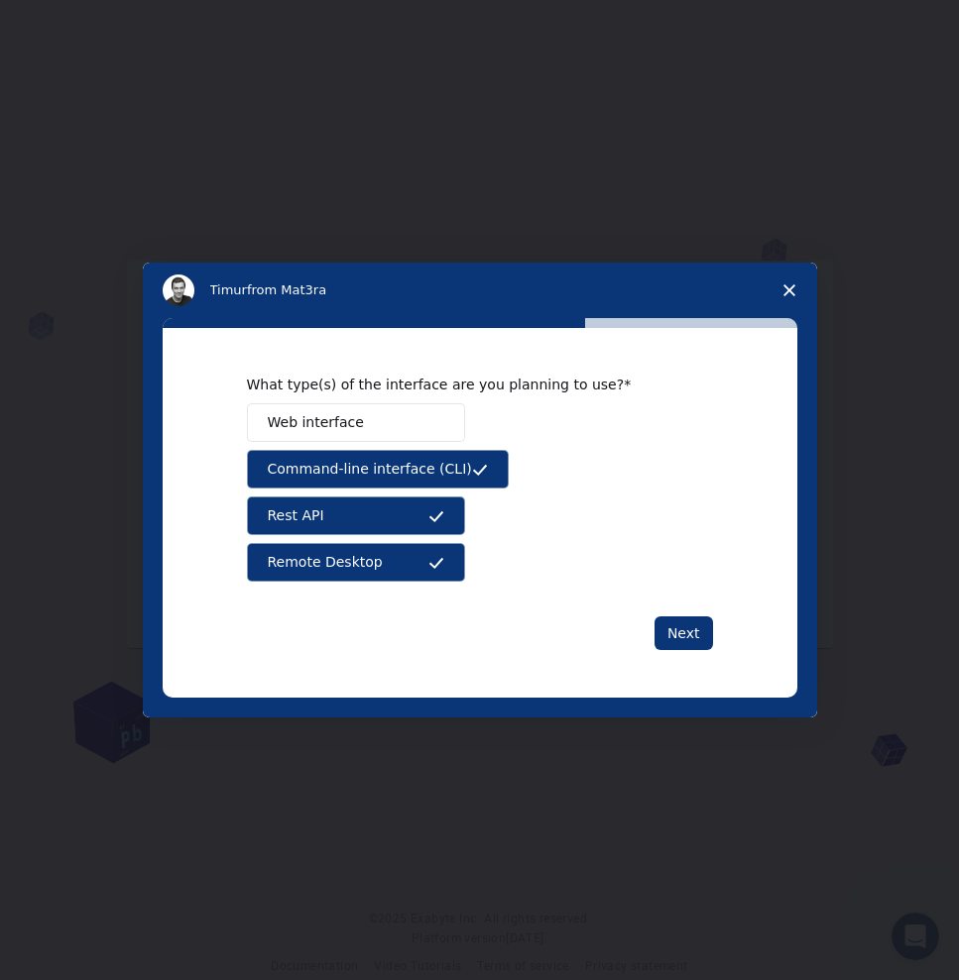
click at [422, 437] on button "Web interface" at bounding box center [356, 422] width 218 height 39
click at [678, 631] on button "Next" at bounding box center [683, 634] width 58 height 34
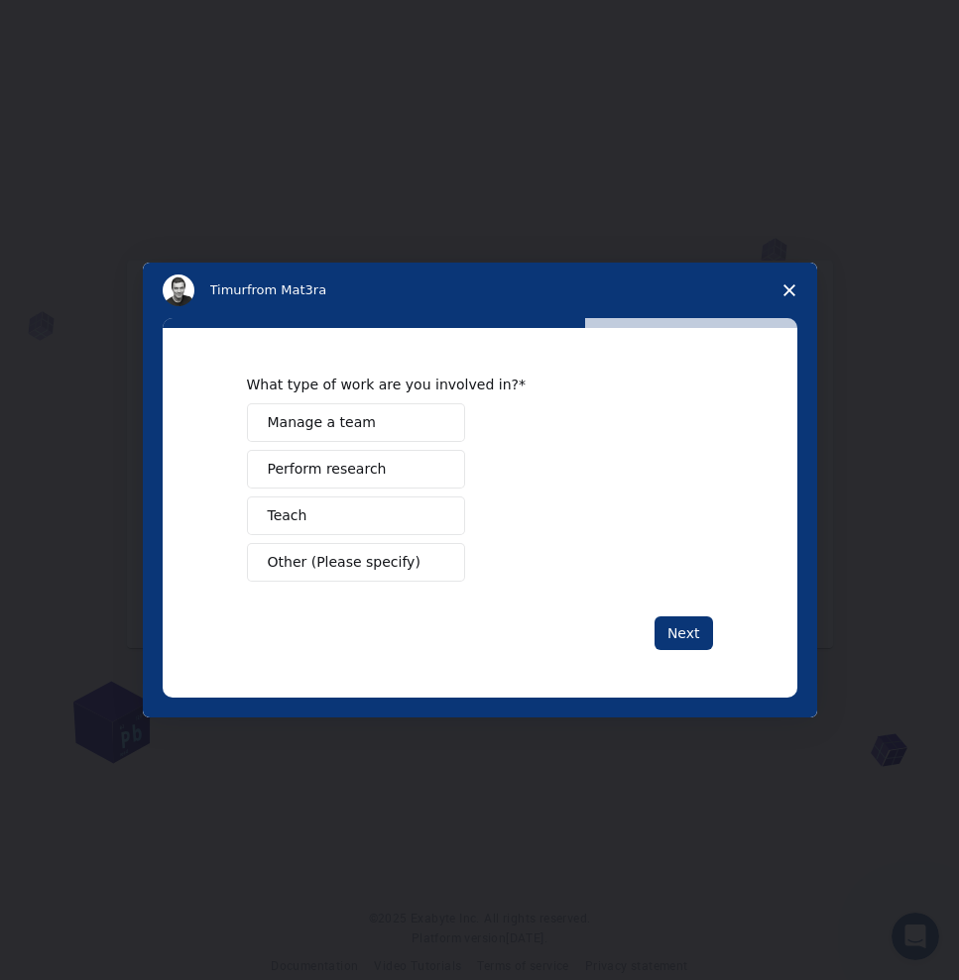
click at [429, 419] on span "Intercom messenger" at bounding box center [436, 423] width 16 height 16
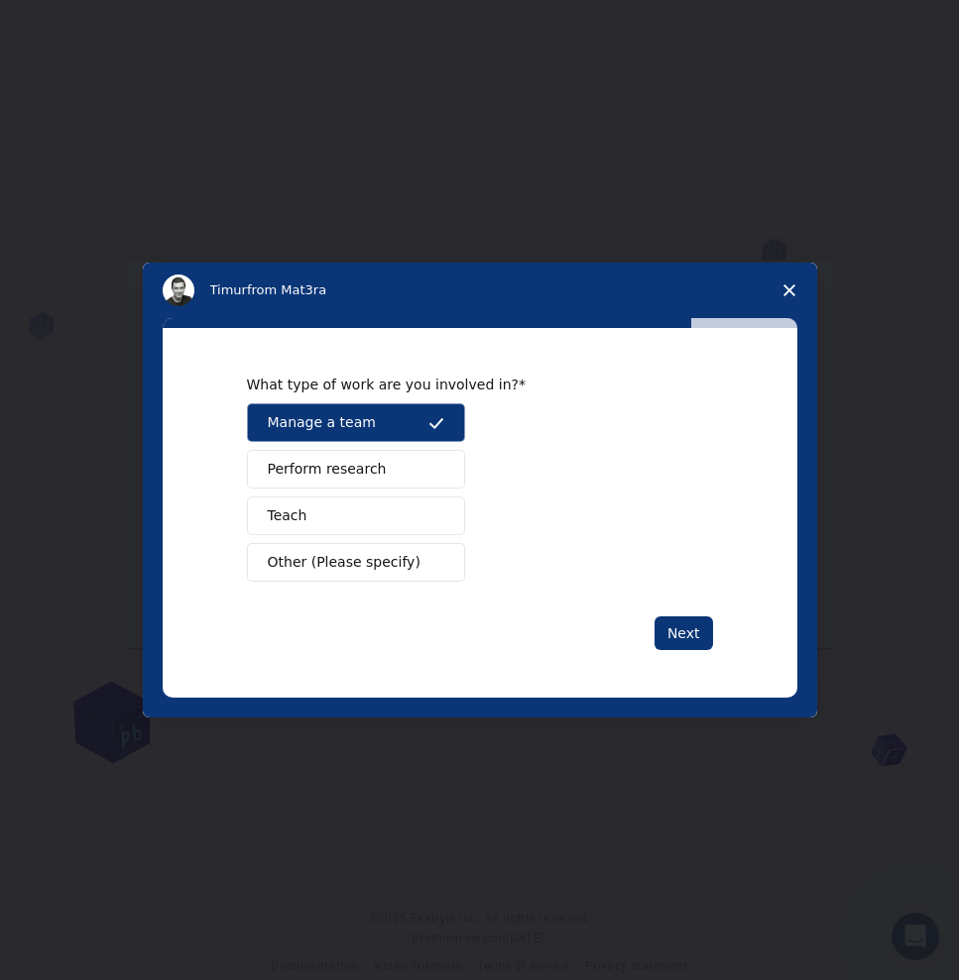
click at [411, 481] on button "Perform research" at bounding box center [356, 469] width 218 height 39
click at [403, 508] on button "Teach" at bounding box center [356, 516] width 218 height 39
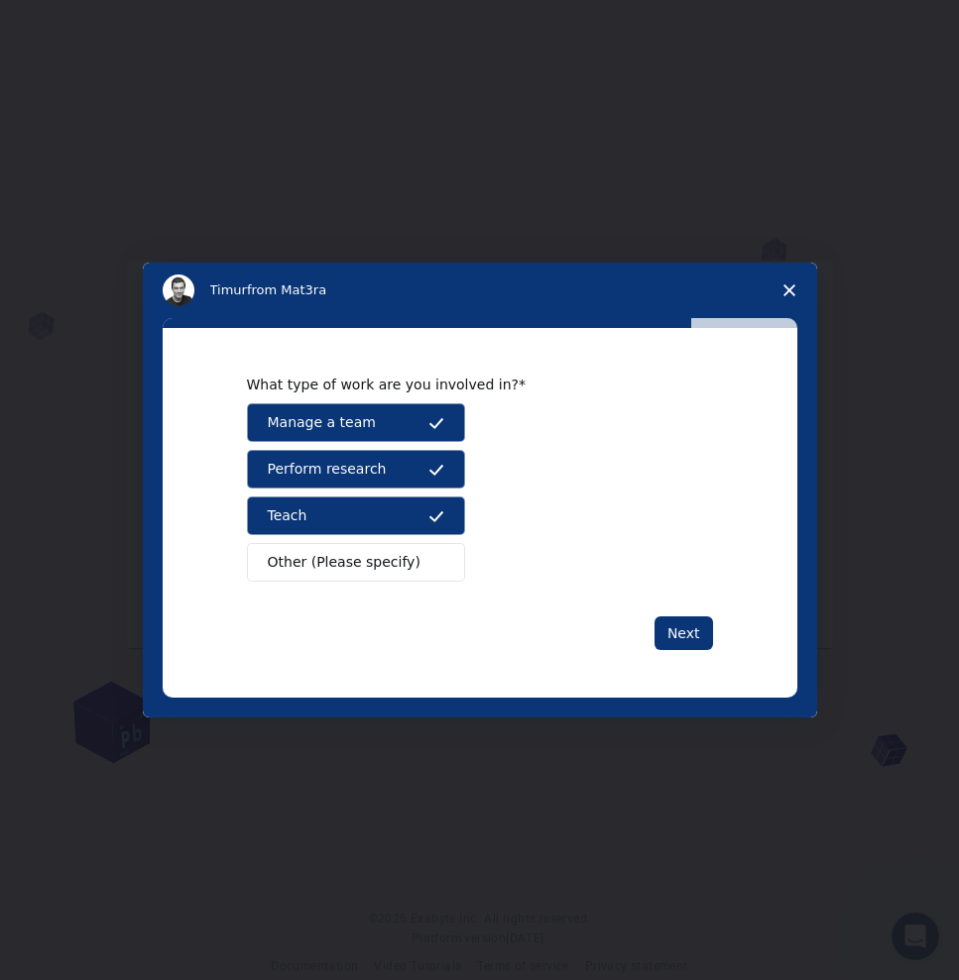
click at [403, 578] on button "Other (Please specify)" at bounding box center [356, 562] width 218 height 39
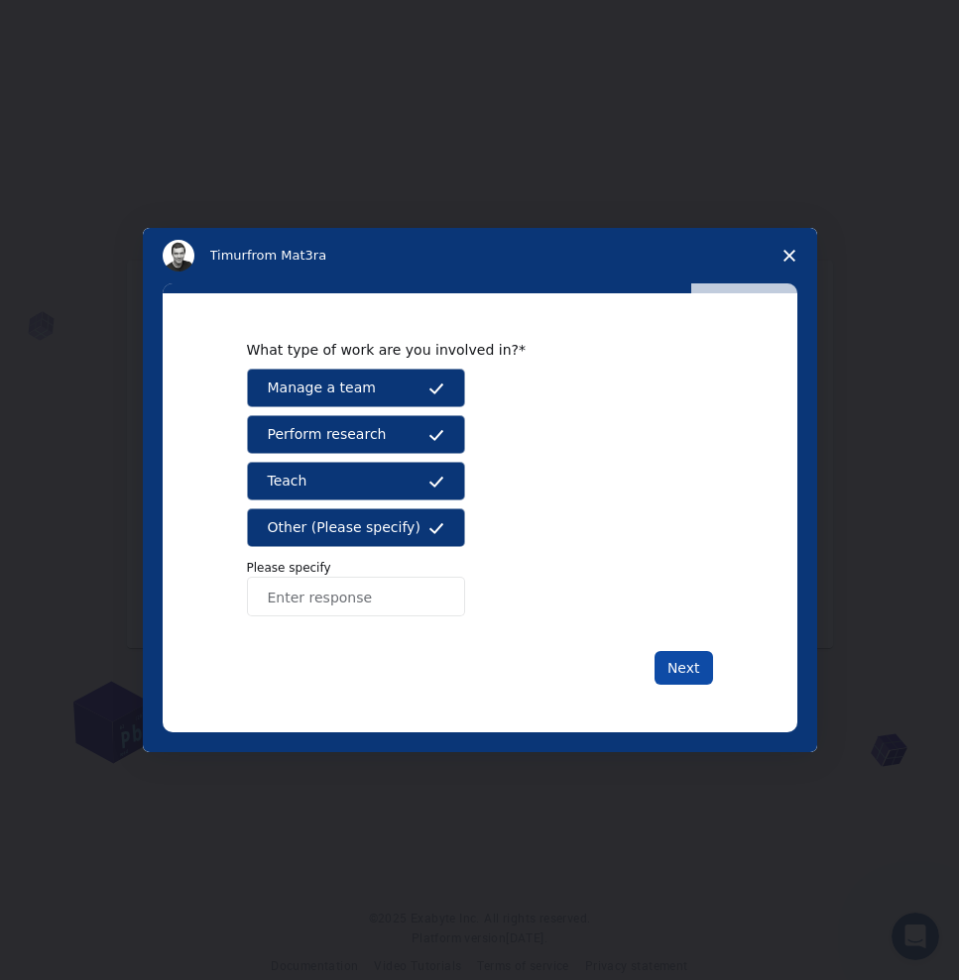
click at [687, 668] on button "Next" at bounding box center [683, 668] width 58 height 34
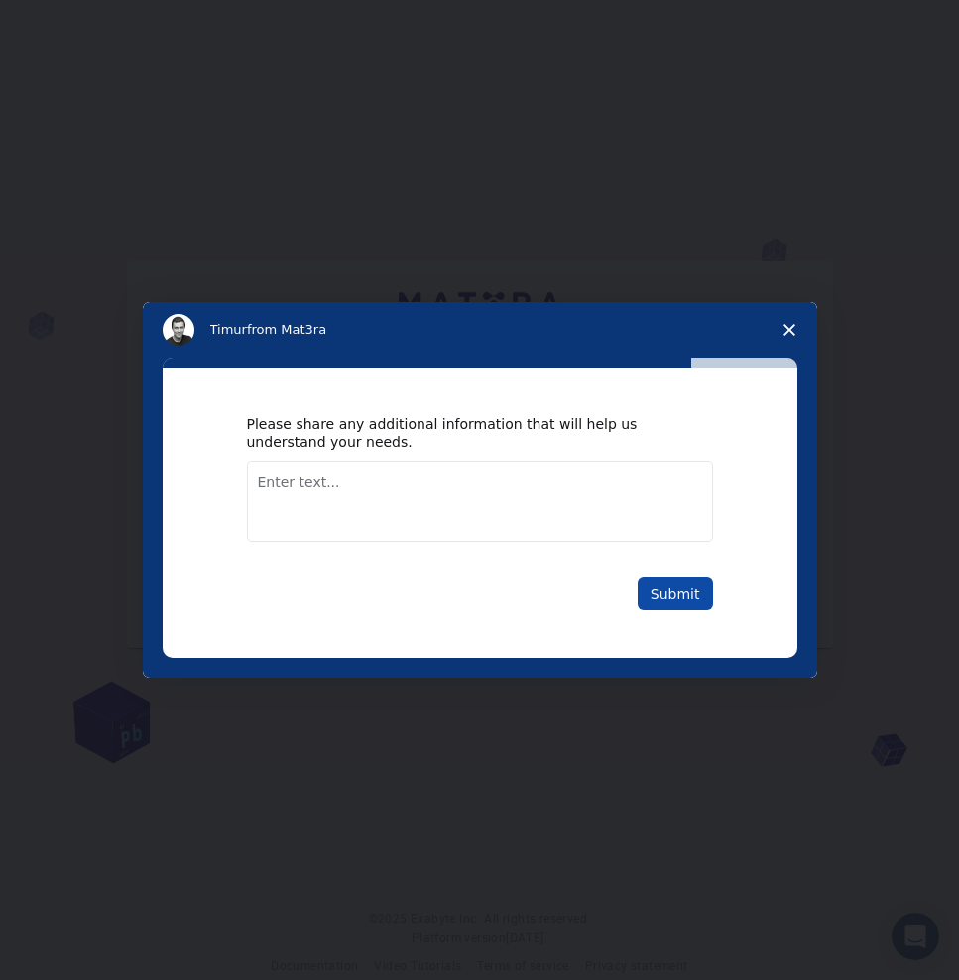
click at [671, 588] on button "Submit" at bounding box center [674, 594] width 75 height 34
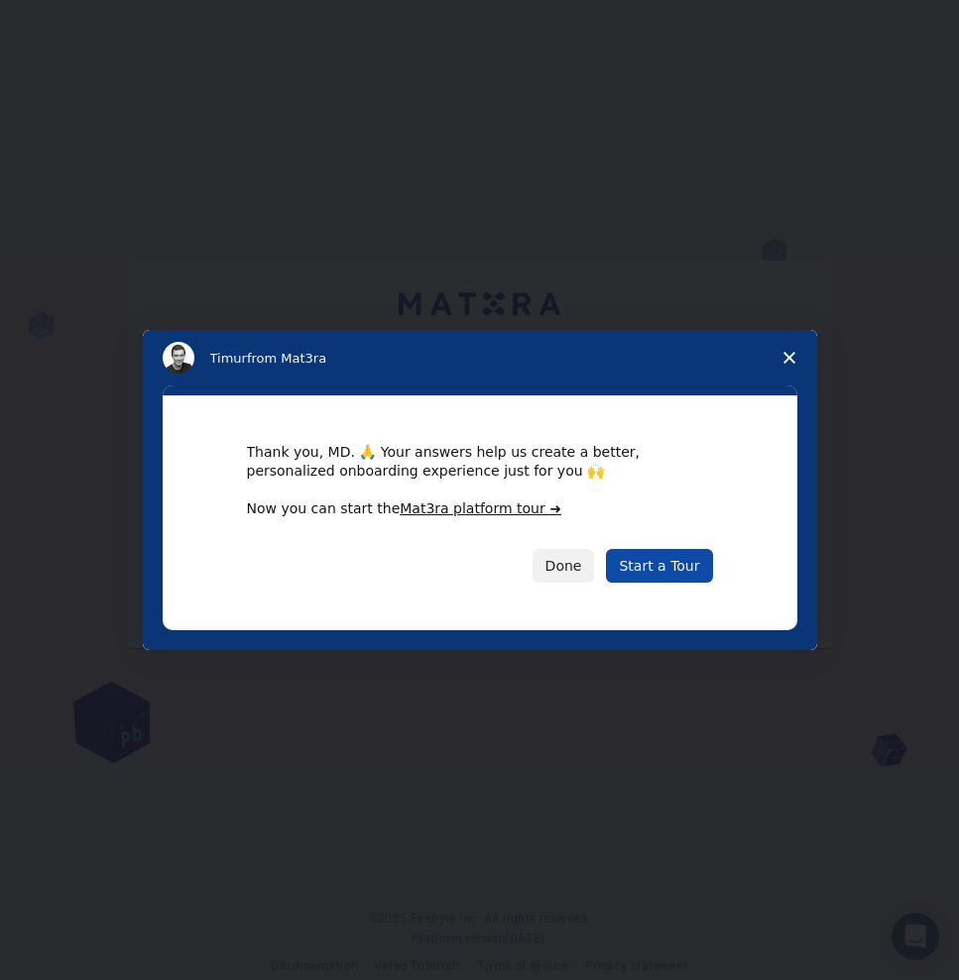
click at [670, 569] on link "Start a Tour" at bounding box center [659, 566] width 106 height 34
